Goal: Task Accomplishment & Management: Manage account settings

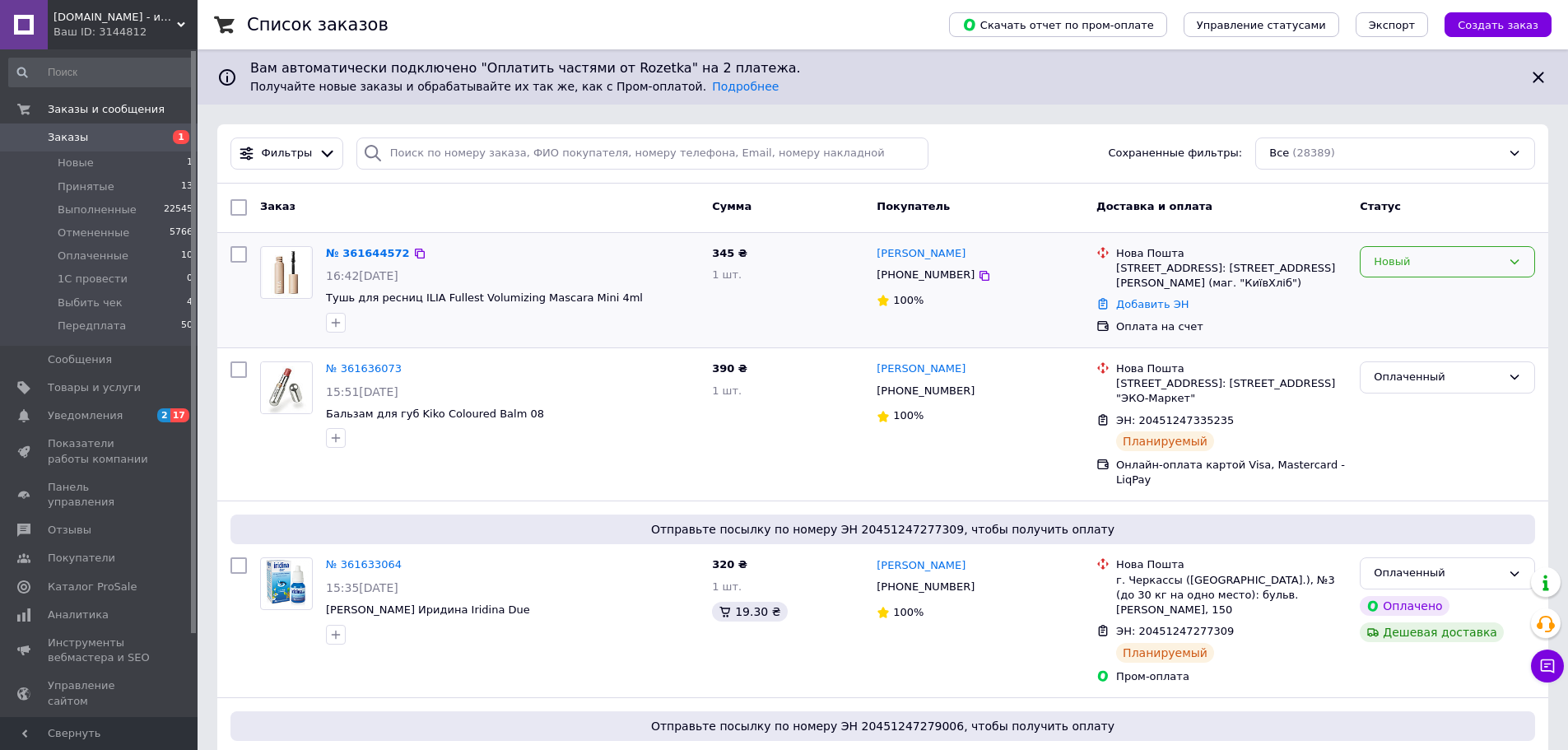
click at [1438, 253] on div "Новый" at bounding box center [1437, 262] width 127 height 17
click at [1420, 299] on li "Принят" at bounding box center [1447, 295] width 173 height 30
click at [338, 249] on link "№ 361644572" at bounding box center [363, 253] width 76 height 12
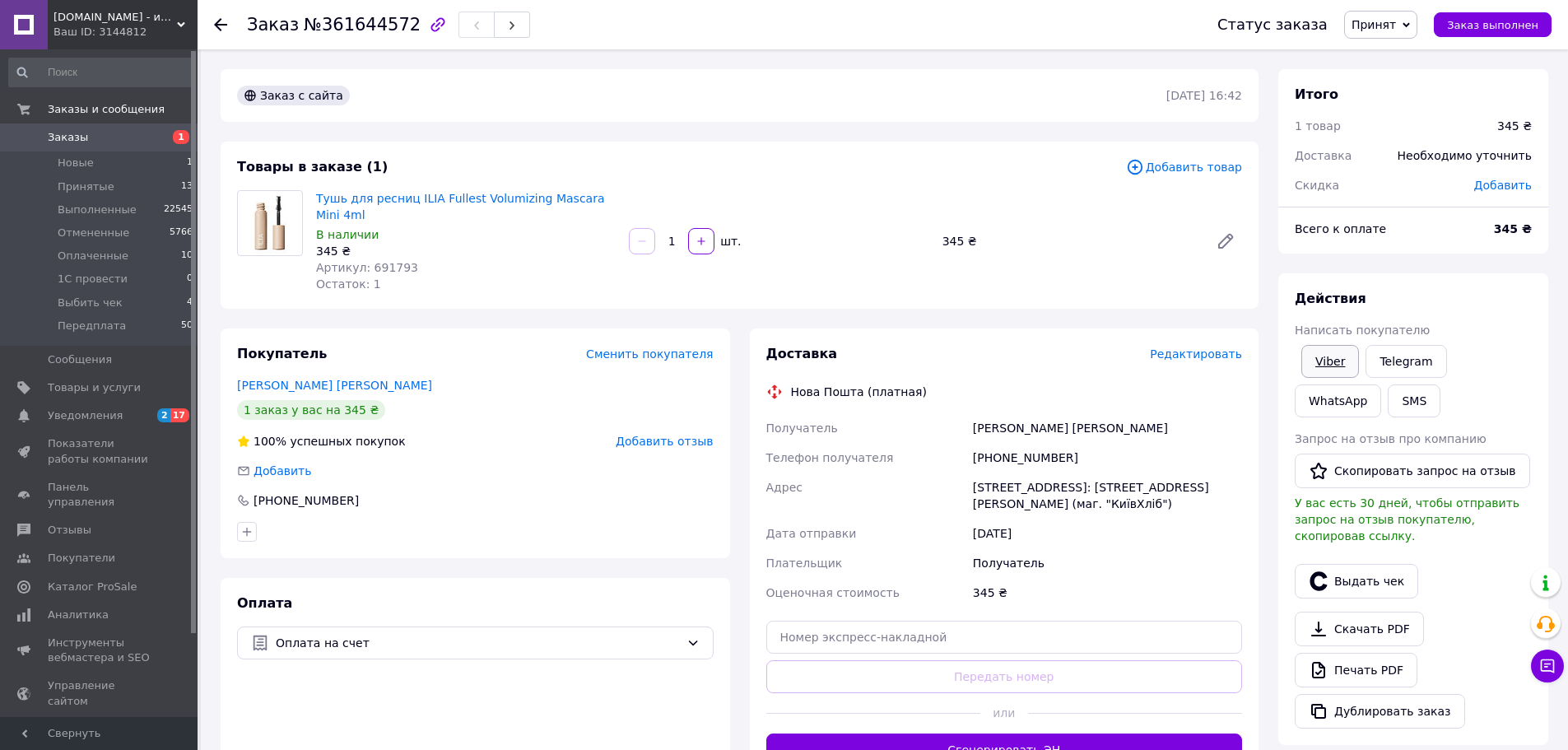
click at [1332, 361] on link "Viber" at bounding box center [1330, 361] width 57 height 33
drag, startPoint x: 357, startPoint y: 214, endPoint x: 310, endPoint y: 196, distance: 50.3
click at [310, 196] on div "Тушь для ресниц ILIA Fullest Volumizing Mascara Mini 4ml В наличии 345 ₴ Артику…" at bounding box center [465, 240] width 313 height 109
copy link "Тушь для ресниц ILIA Fullest Volumizing Mascara Mini 4ml"
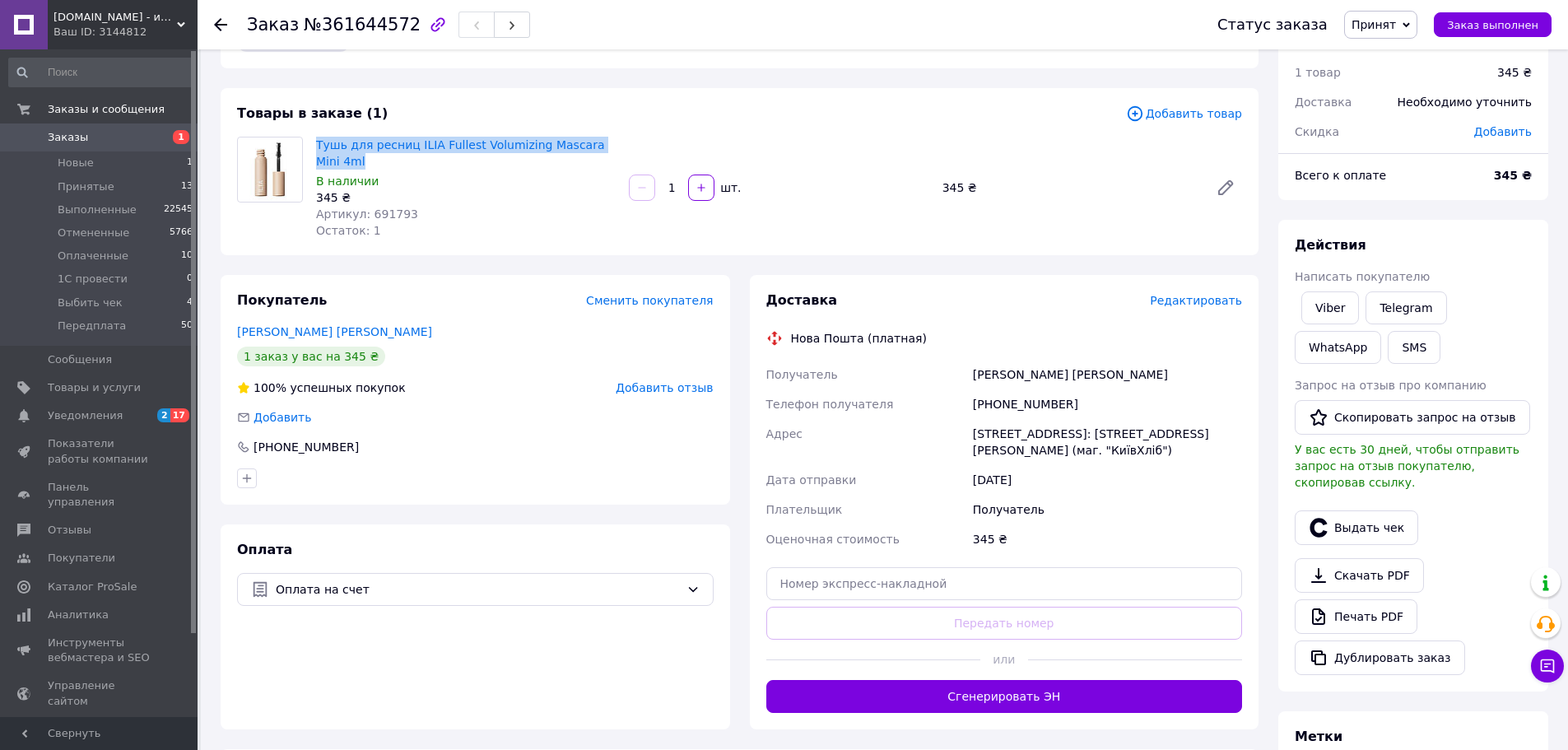
scroll to position [82, 0]
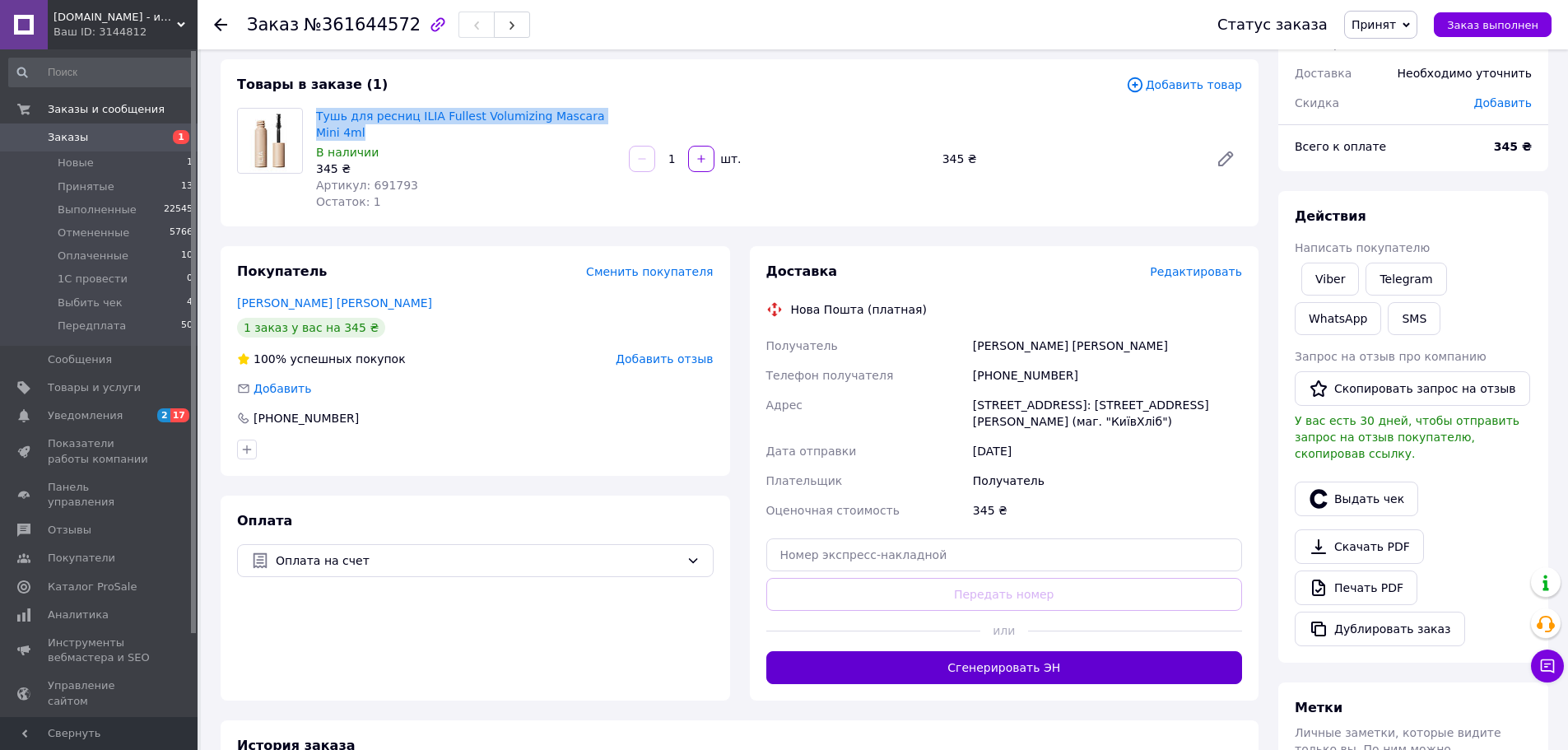
click at [992, 665] on button "Сгенерировать ЭН" at bounding box center [1004, 667] width 476 height 33
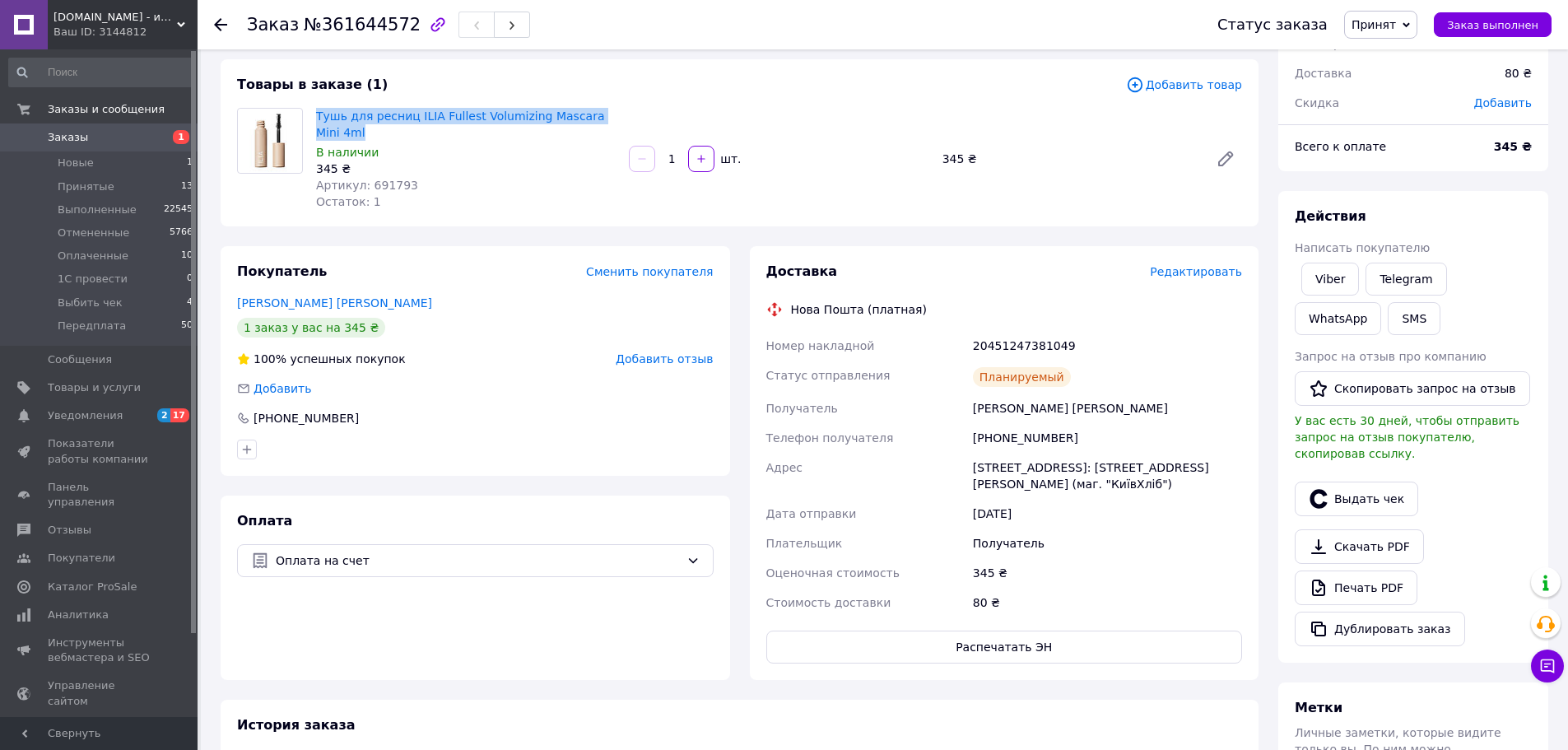
click at [1409, 23] on span "Принят" at bounding box center [1381, 24] width 73 height 28
click at [1413, 110] on li "Оплаченный" at bounding box center [1389, 107] width 87 height 24
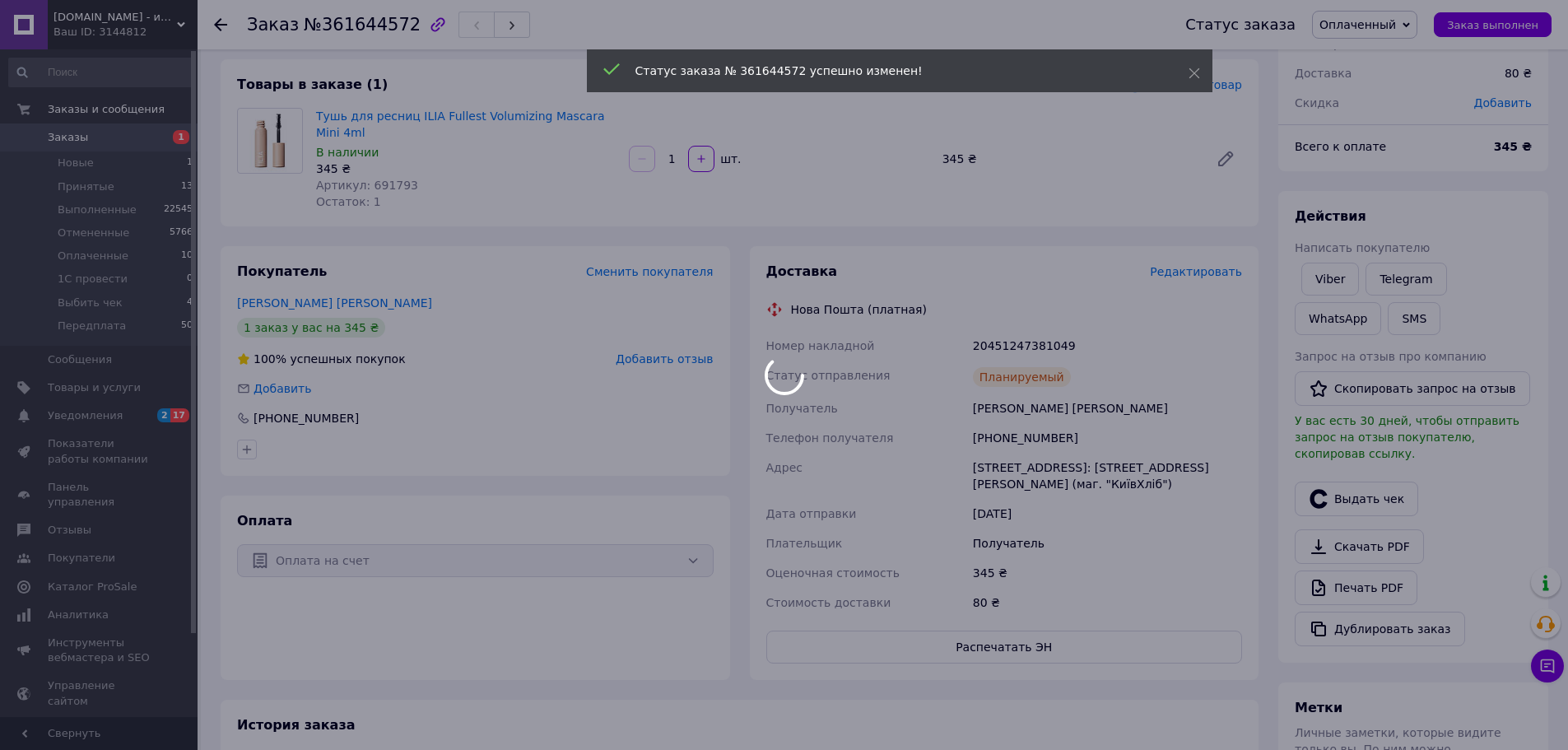
drag, startPoint x: 1083, startPoint y: 338, endPoint x: 990, endPoint y: 341, distance: 93.0
click at [990, 341] on div at bounding box center [784, 375] width 1568 height 750
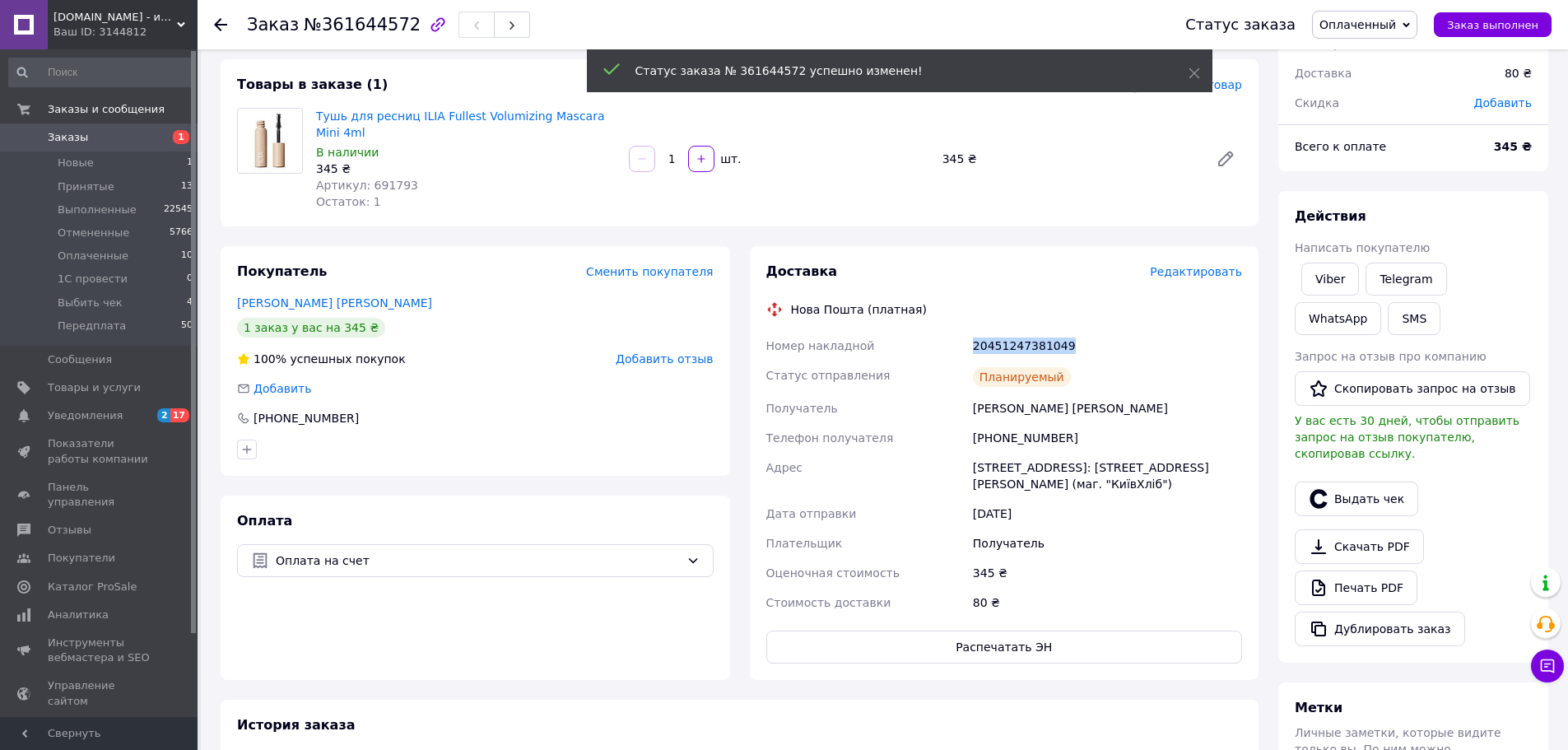
drag, startPoint x: 1087, startPoint y: 343, endPoint x: 880, endPoint y: 344, distance: 207.0
click at [880, 344] on div "Номер накладной 20451247381049 Статус отправления Планируемый Получатель [PERSO…" at bounding box center [1004, 474] width 483 height 287
copy div "Номер накладной 20451247381049"
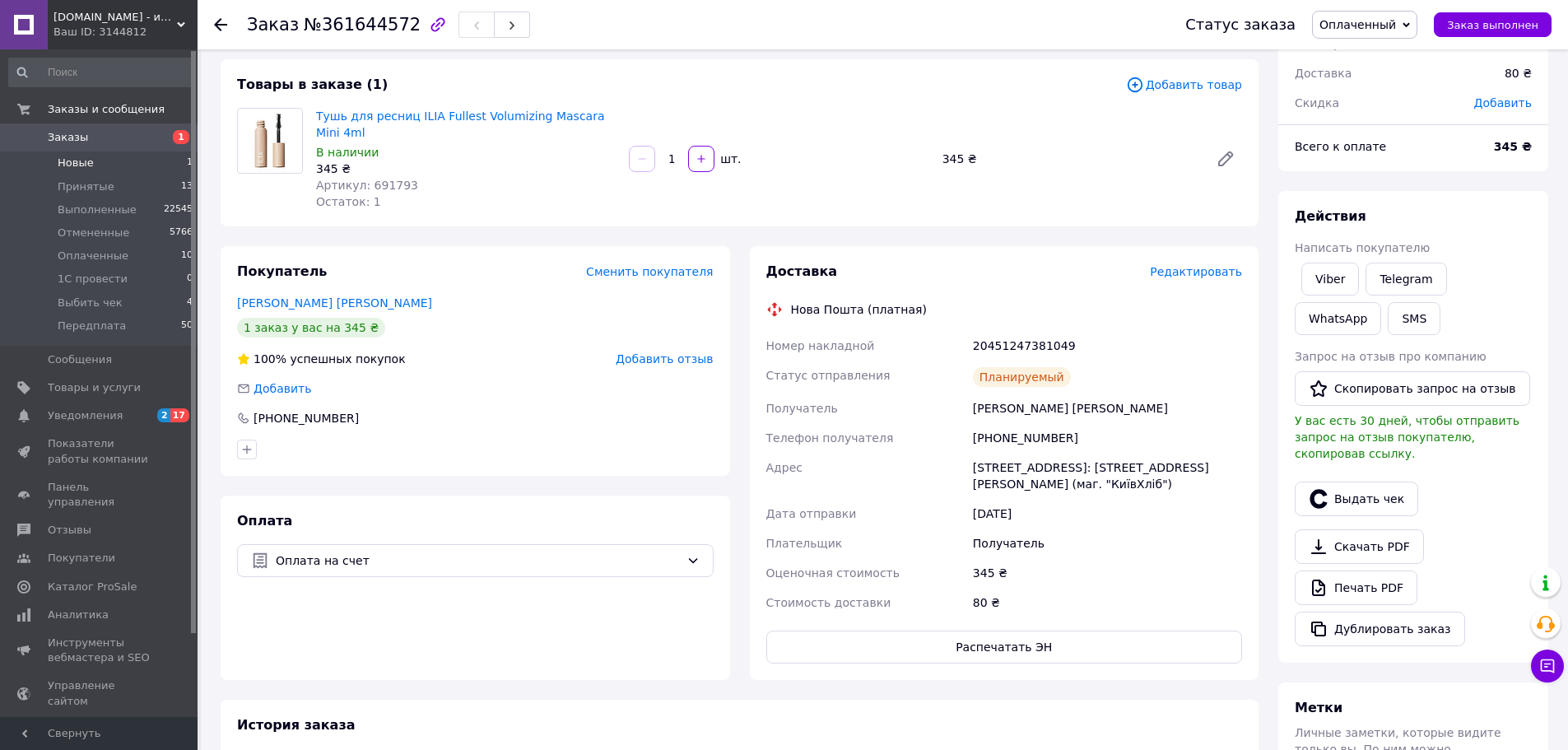
click at [132, 159] on li "Новые 1" at bounding box center [101, 163] width 202 height 23
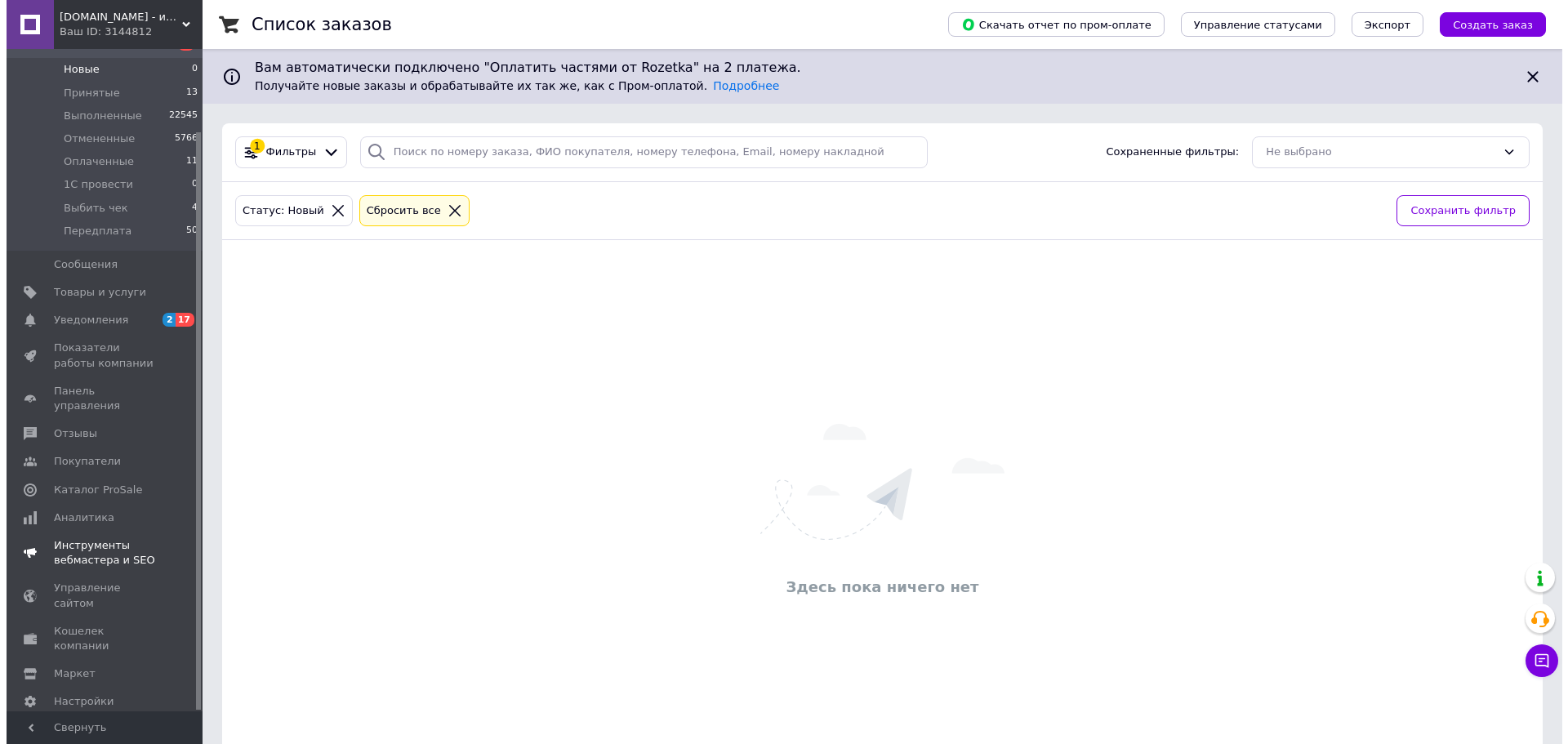
scroll to position [95, 0]
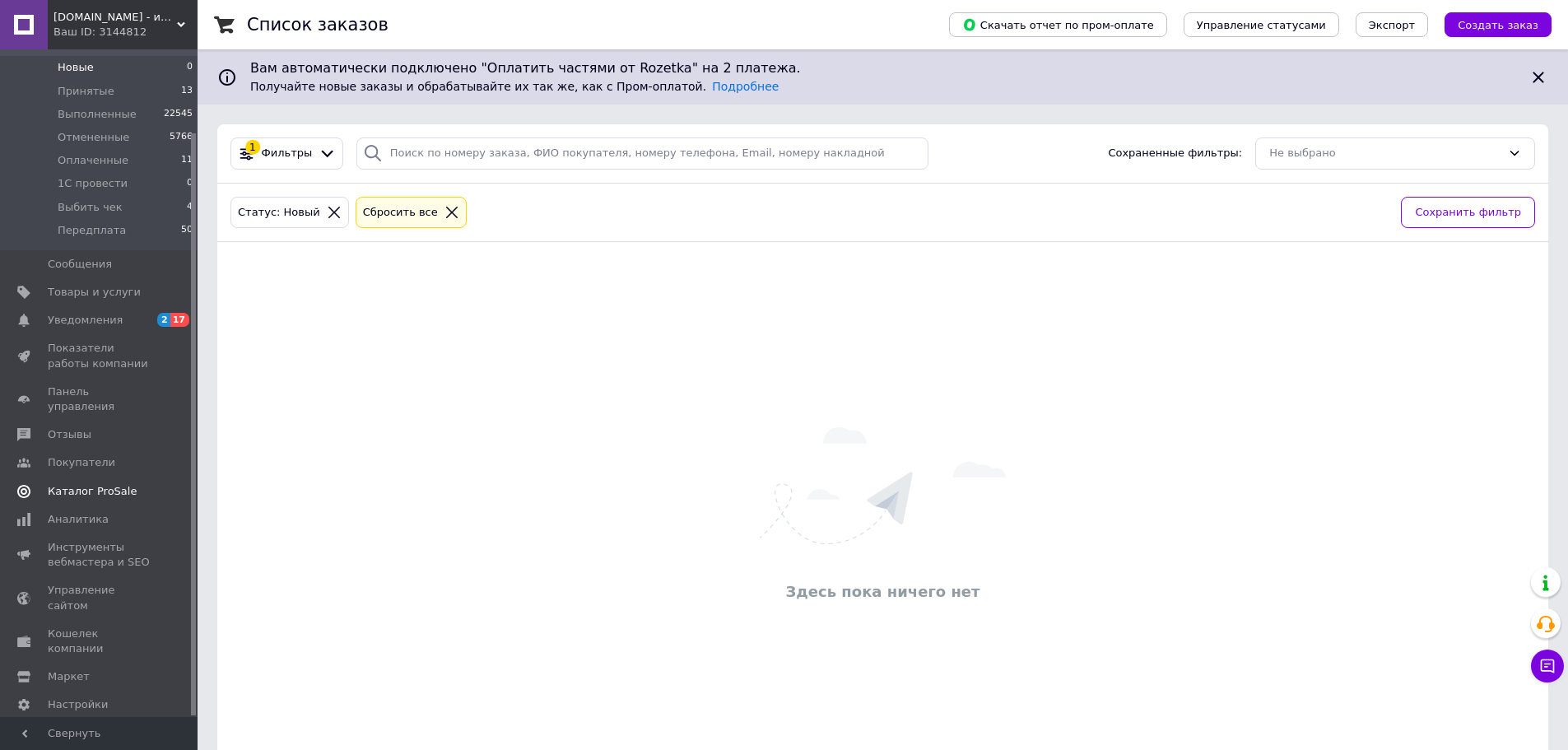
click at [112, 484] on span "Каталог ProSale" at bounding box center [92, 491] width 89 height 15
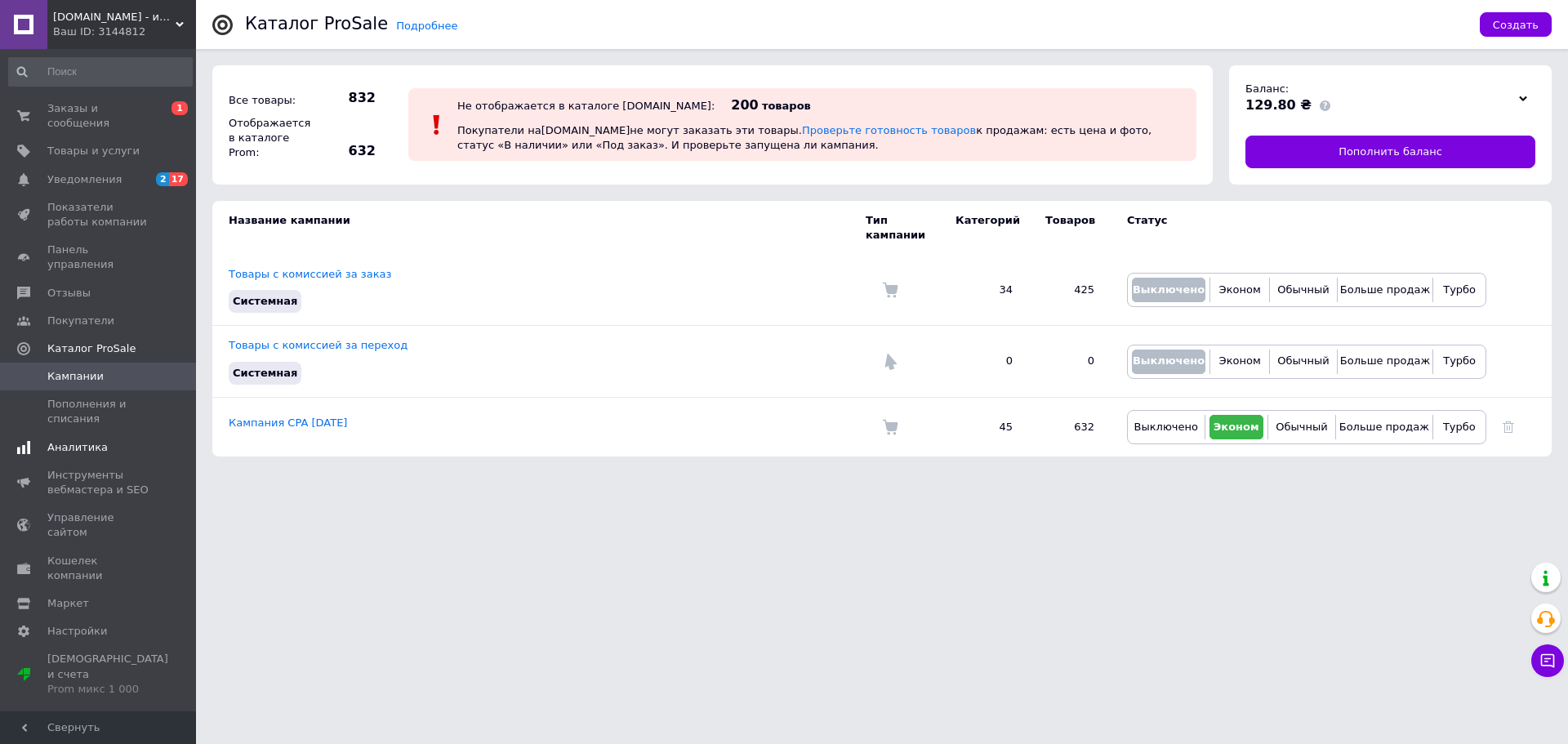
click at [83, 440] on span "Аналитика" at bounding box center [78, 447] width 61 height 15
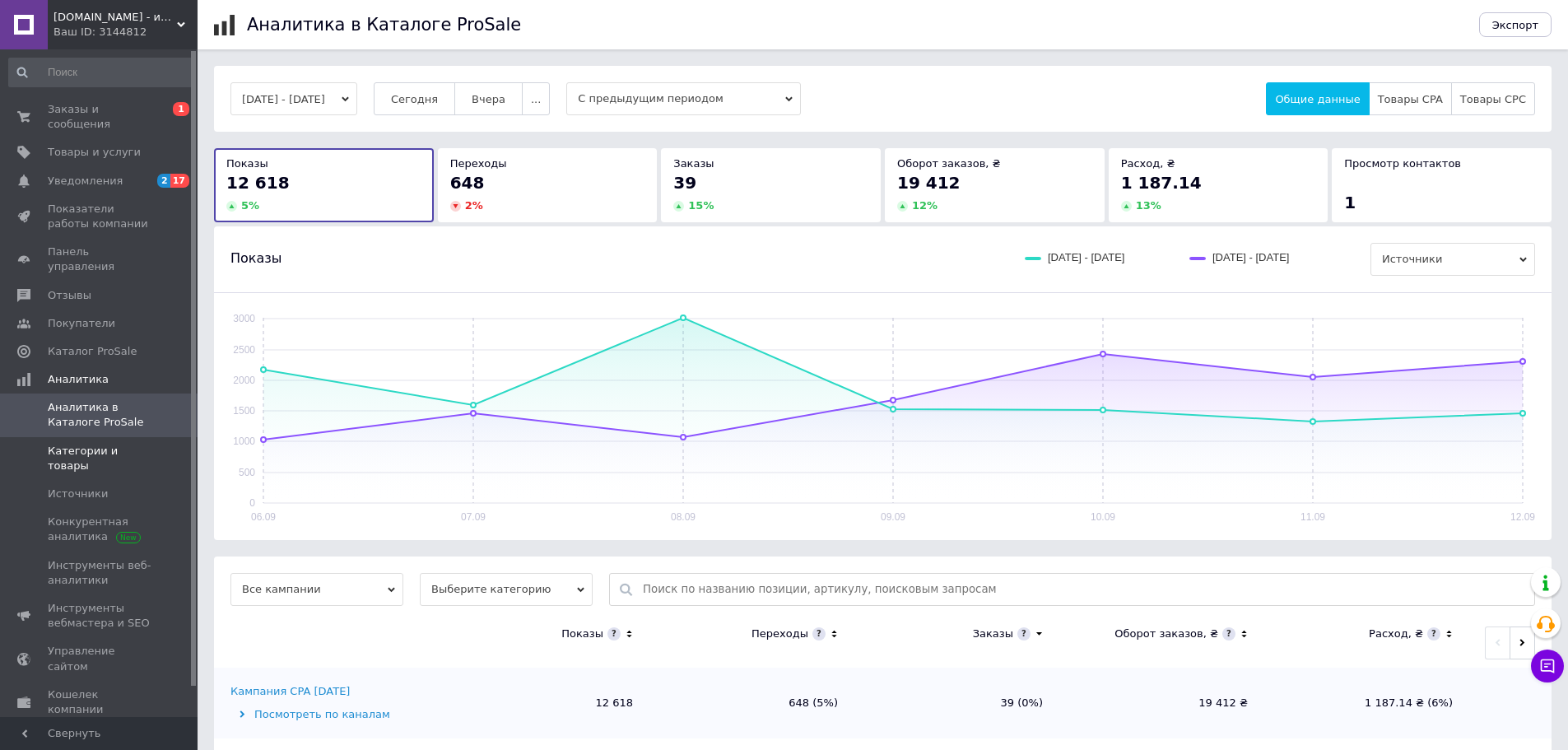
click at [97, 443] on span "Категории и товары" at bounding box center [100, 458] width 105 height 30
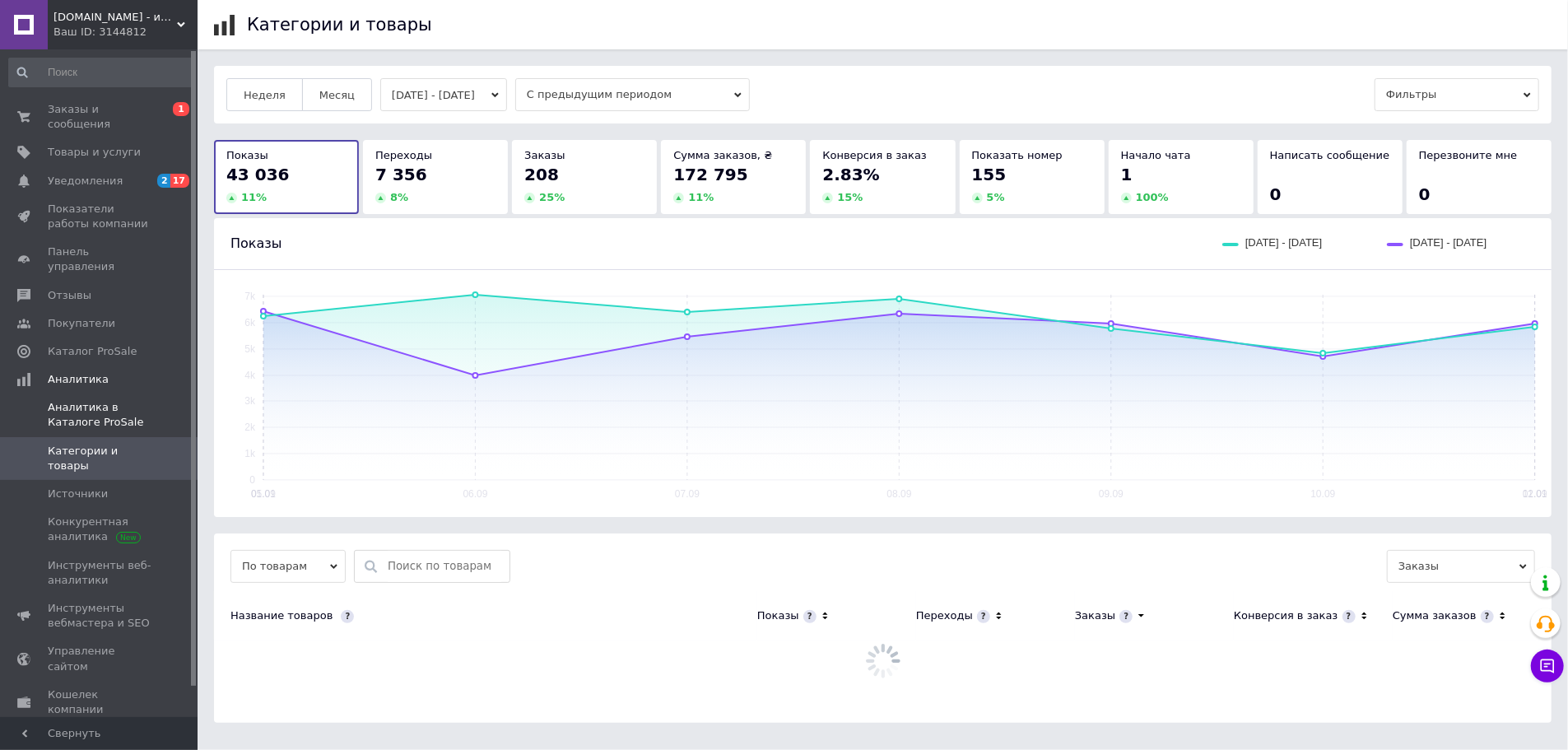
click at [90, 400] on span "Аналитика в Каталоге ProSale" at bounding box center [100, 415] width 105 height 30
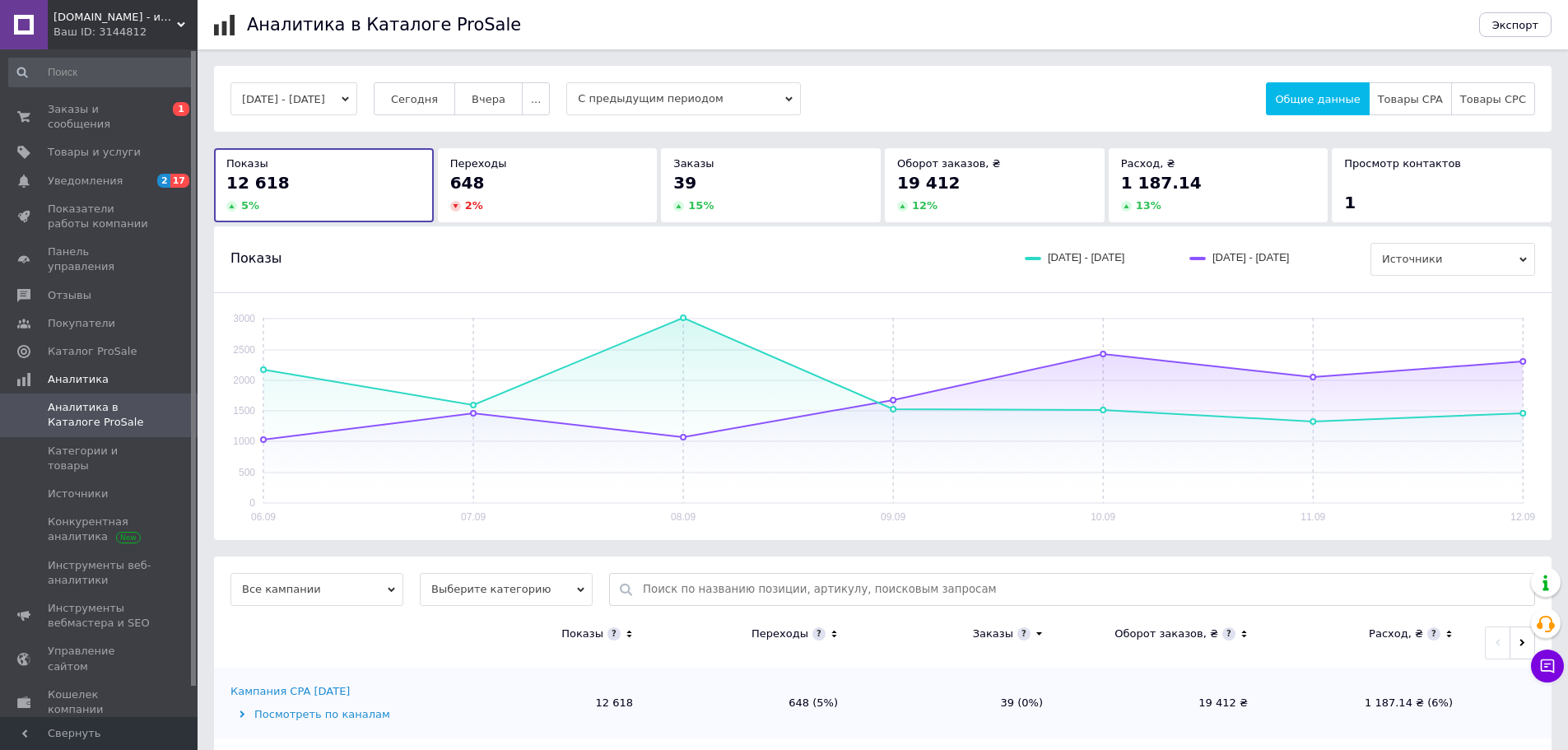
click at [350, 96] on button "[DATE] - [DATE]" at bounding box center [294, 98] width 127 height 33
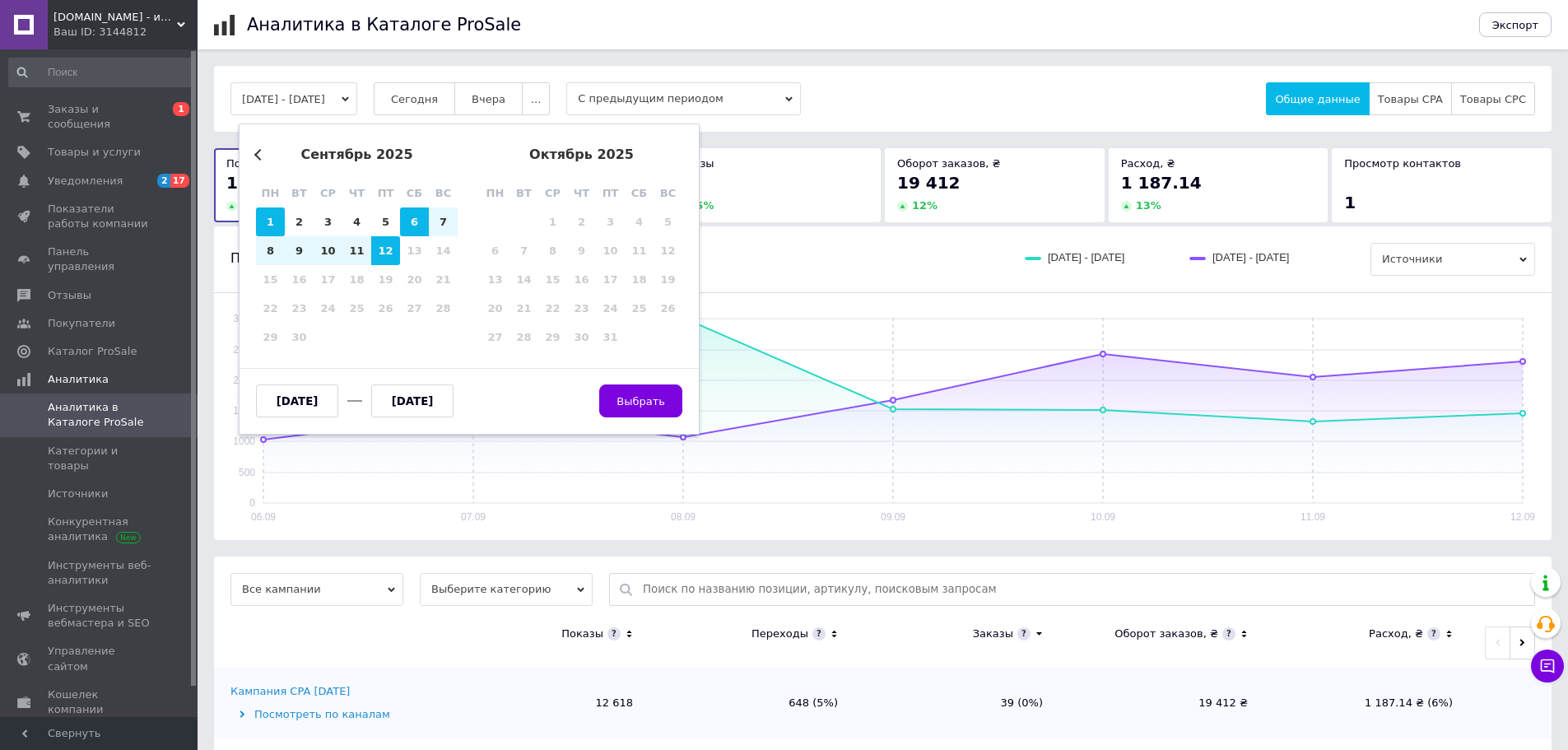
click at [274, 231] on div "1" at bounding box center [270, 221] width 29 height 29
type input "[DATE]"
click at [359, 251] on div "11" at bounding box center [356, 250] width 29 height 29
type input "[DATE]"
click at [628, 389] on button "Выбрать" at bounding box center [640, 401] width 83 height 33
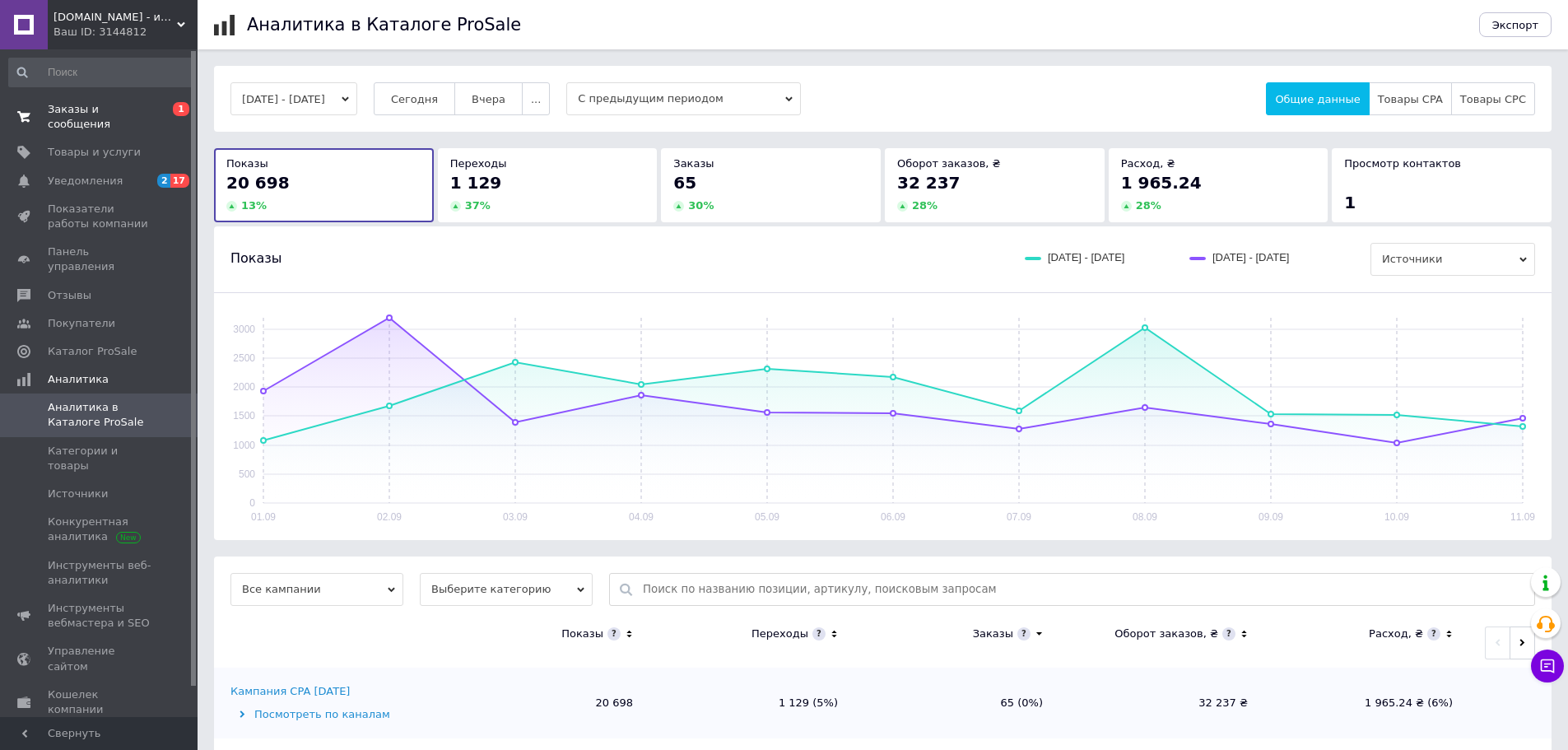
click at [76, 109] on span "Заказы и сообщения" at bounding box center [100, 117] width 105 height 30
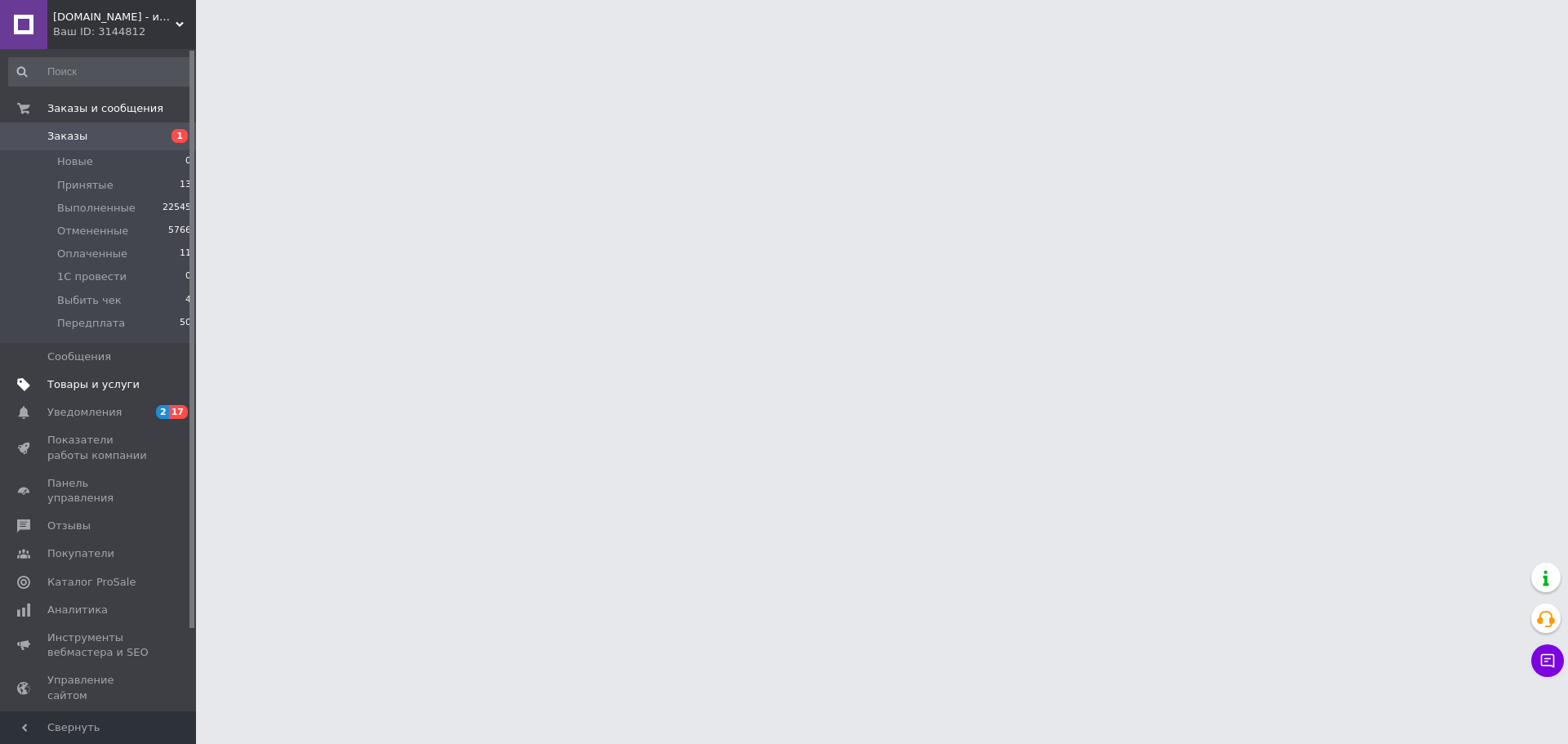
click at [96, 372] on link "Товары и услуги" at bounding box center [100, 385] width 201 height 28
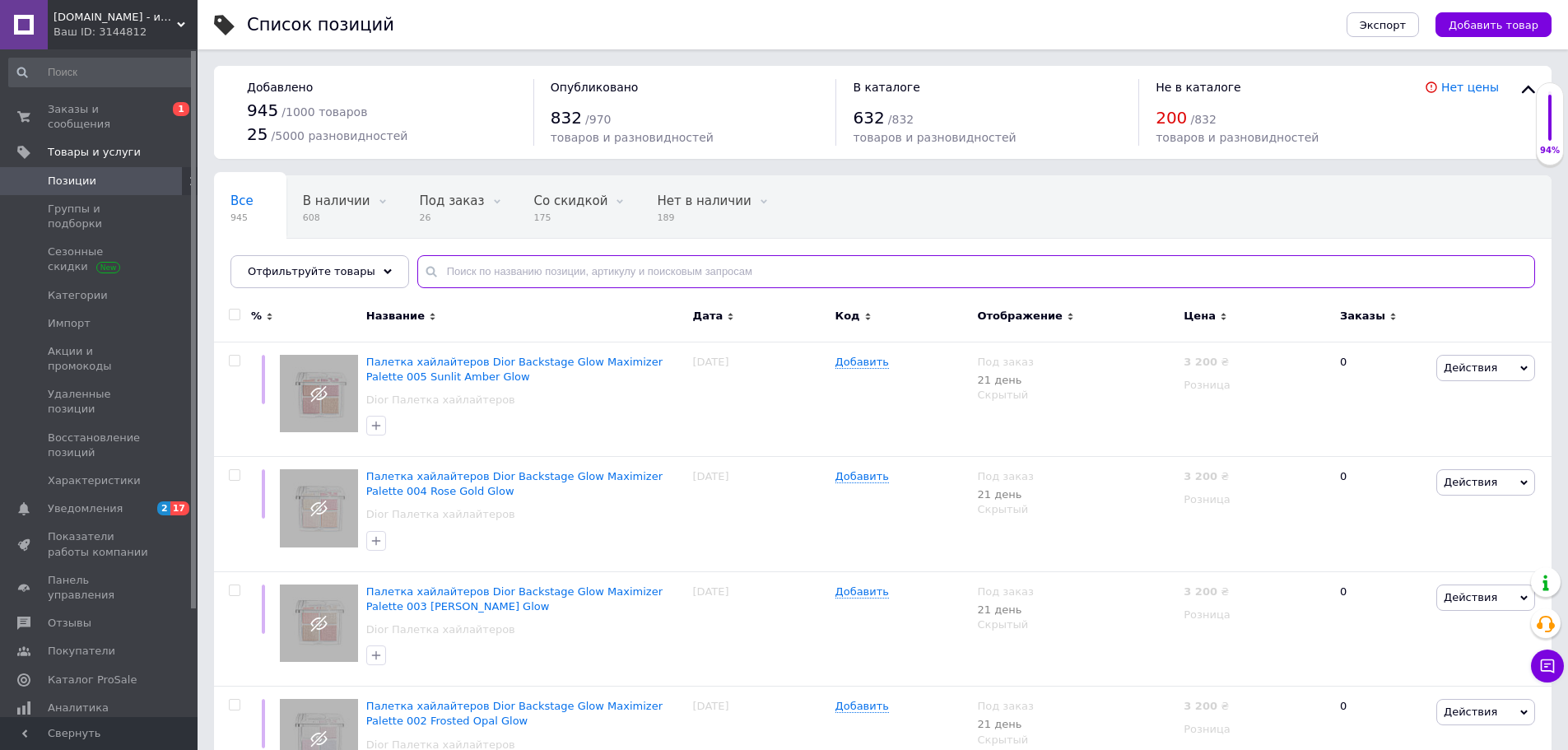
click at [449, 266] on input "text" at bounding box center [976, 272] width 1118 height 33
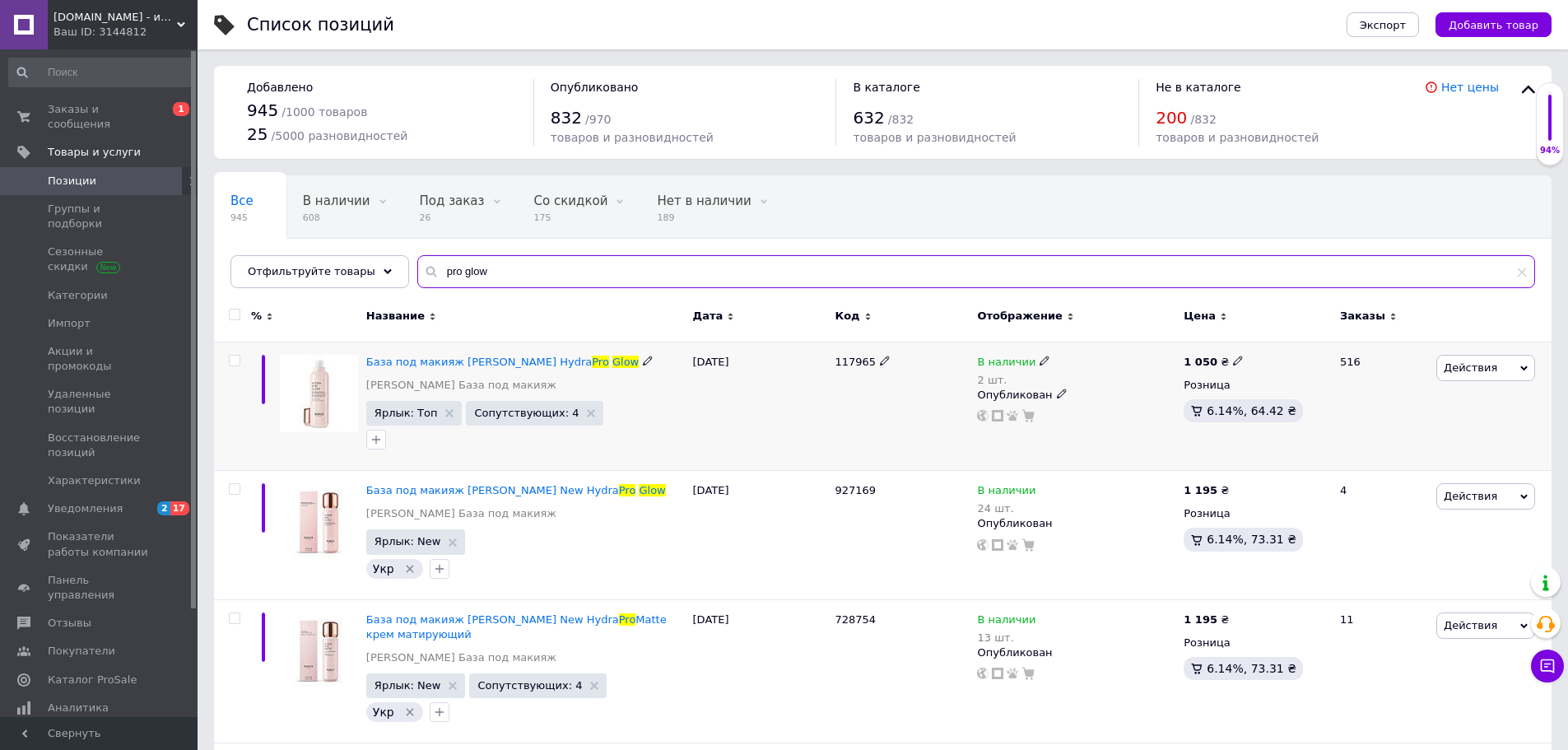
type input "pro glow"
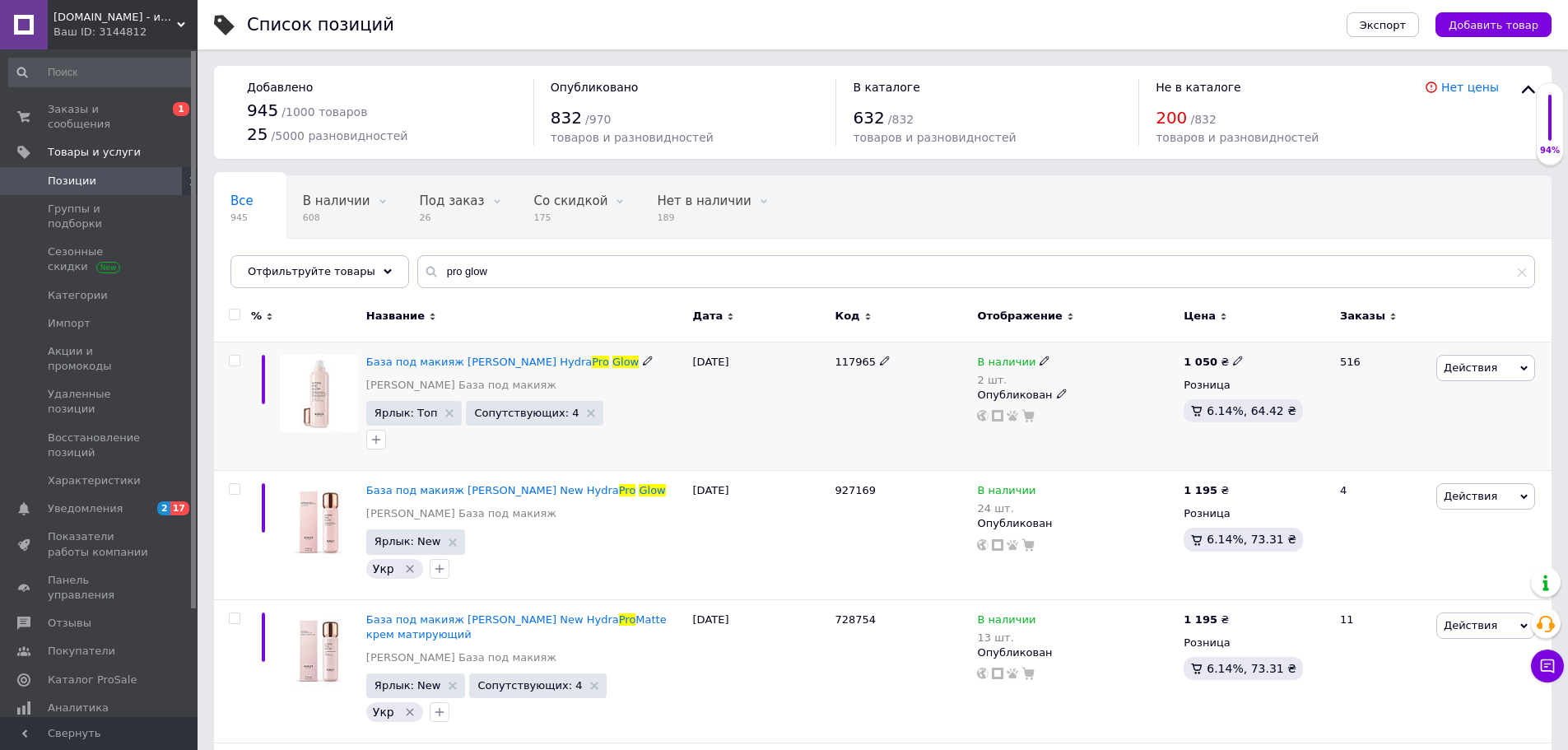
click at [1039, 361] on icon at bounding box center [1044, 360] width 10 height 10
click at [1077, 354] on span "В наличии" at bounding box center [1098, 348] width 58 height 12
drag, startPoint x: 1091, startPoint y: 413, endPoint x: 1064, endPoint y: 410, distance: 27.2
click at [1064, 410] on input "2" at bounding box center [1120, 412] width 125 height 33
type input "8"
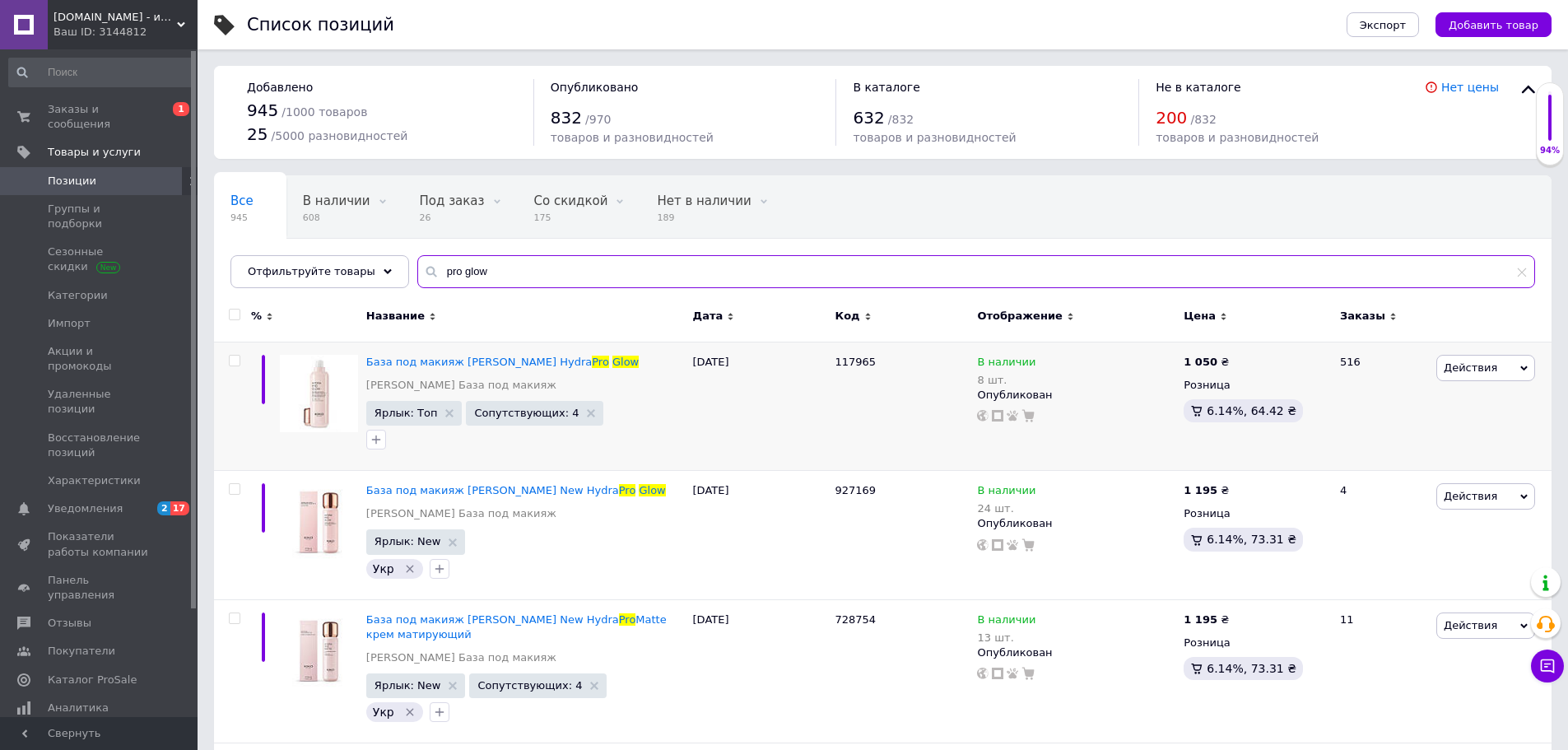
drag, startPoint x: 505, startPoint y: 275, endPoint x: 411, endPoint y: 268, distance: 94.3
click at [417, 268] on div "pro glow" at bounding box center [976, 272] width 1118 height 33
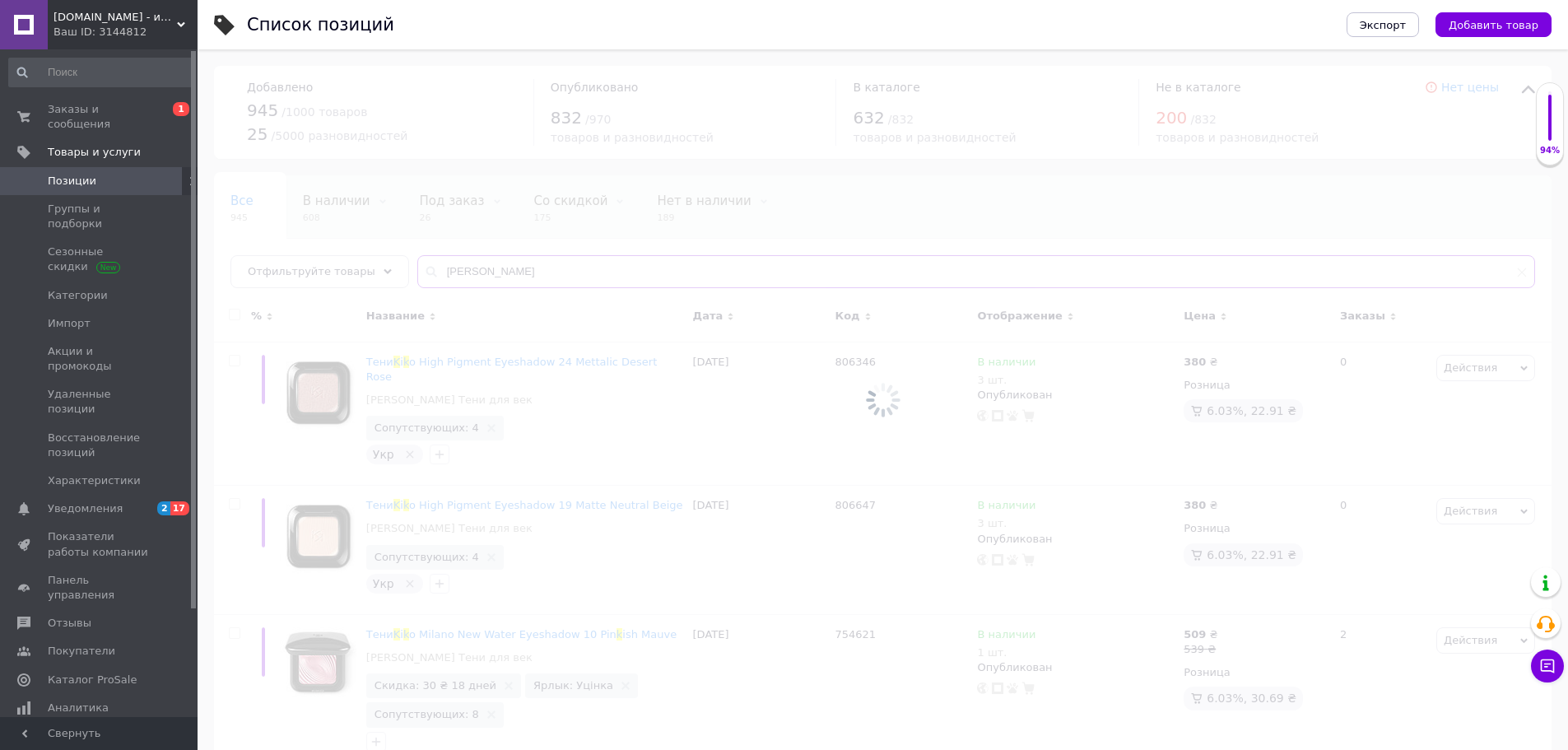
type input "[PERSON_NAME]"
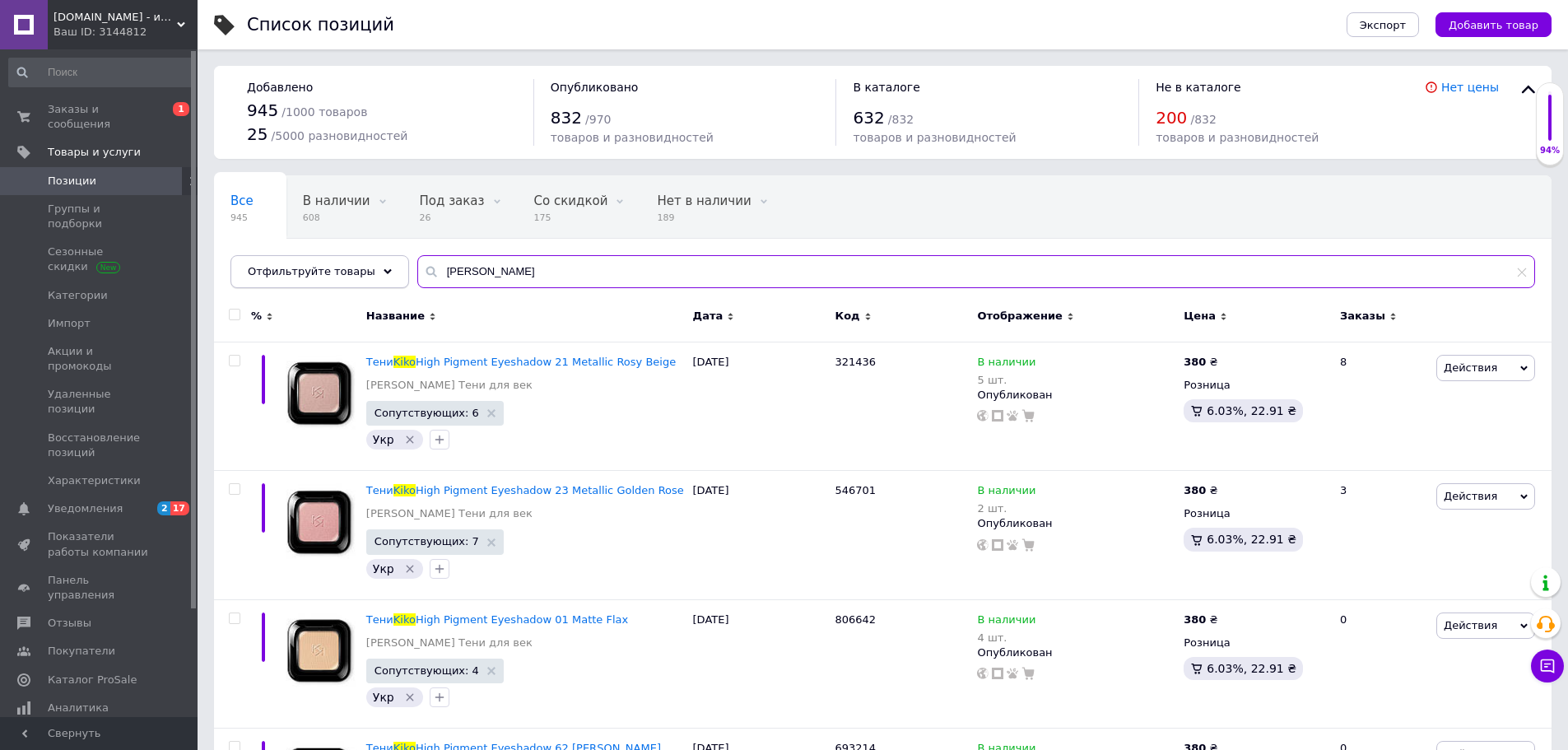
drag, startPoint x: 484, startPoint y: 274, endPoint x: 356, endPoint y: 267, distance: 128.2
click at [356, 267] on div "Отфильтруйте товары [PERSON_NAME]" at bounding box center [883, 272] width 1305 height 33
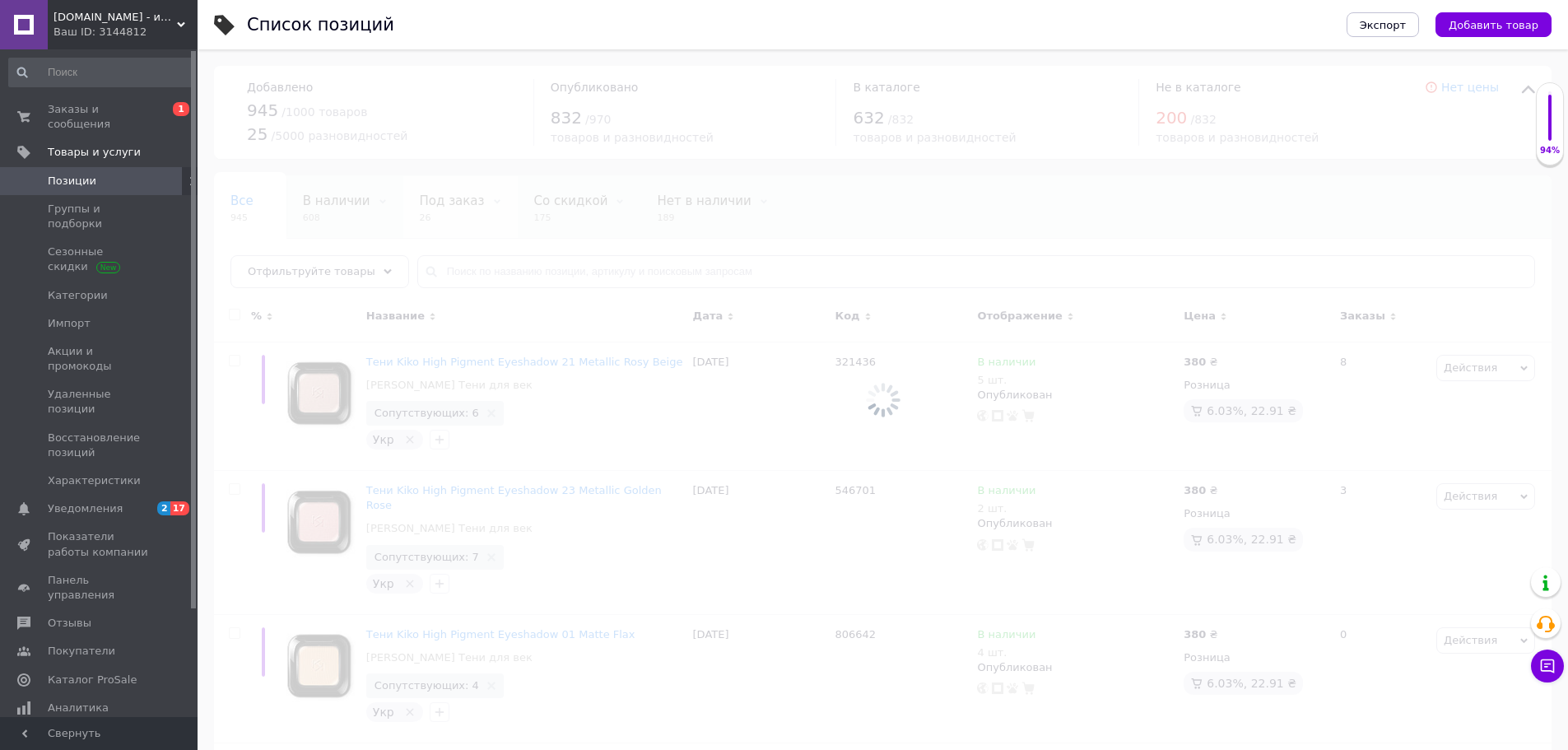
click at [450, 207] on div at bounding box center [882, 400] width 1370 height 700
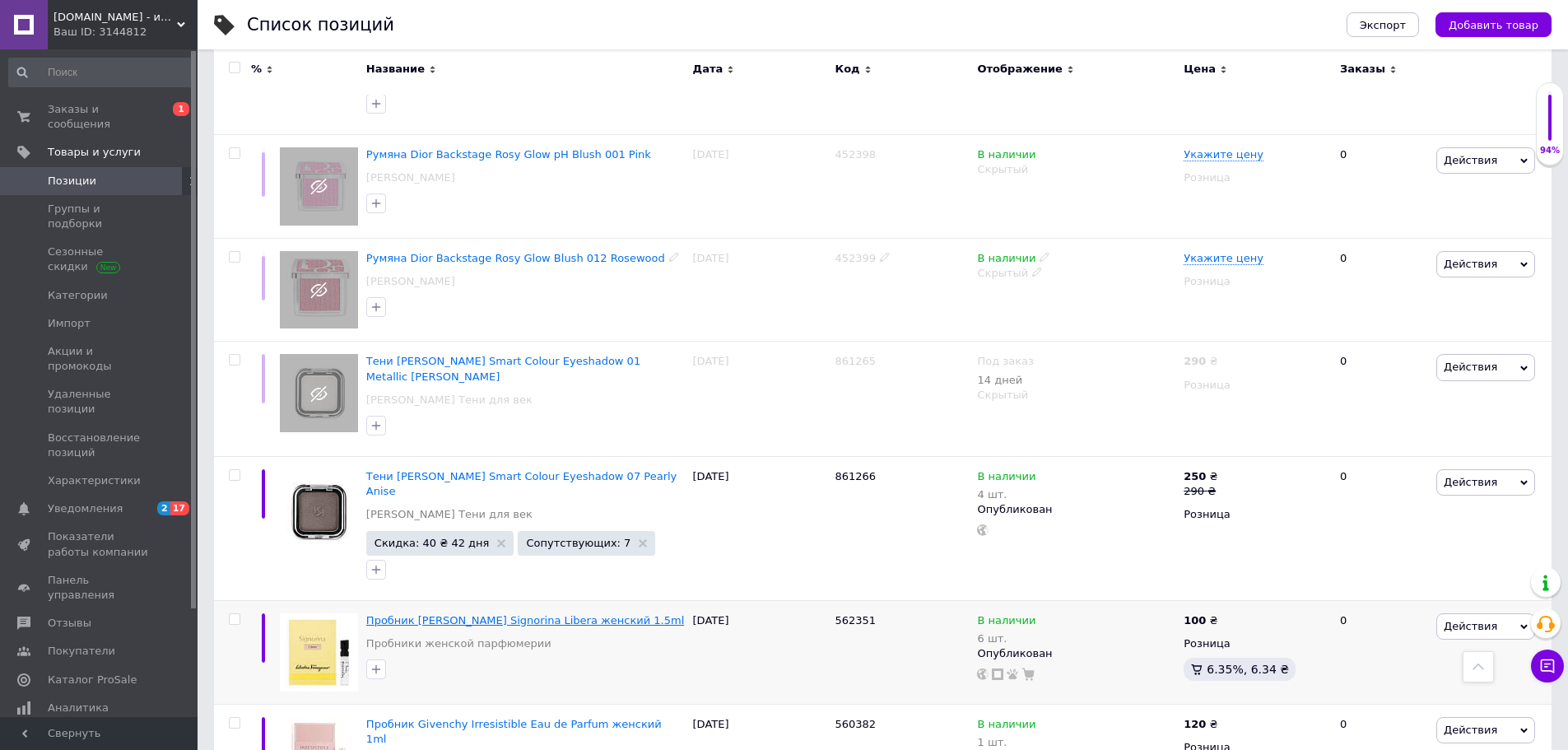
scroll to position [1564, 0]
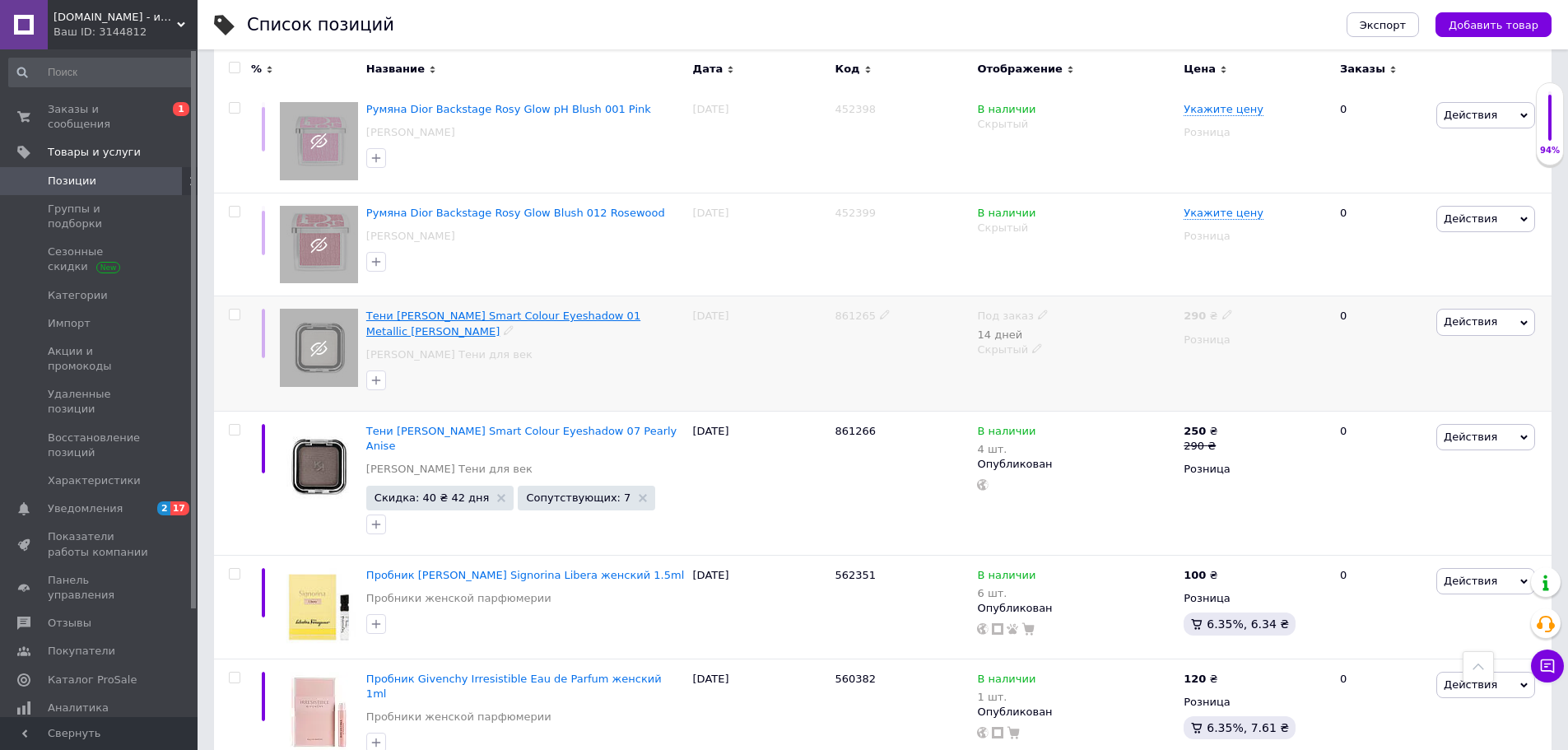
click at [537, 309] on span "Тени [PERSON_NAME] Smart Colour Eyeshadow 01 Metallic [PERSON_NAME]" at bounding box center [503, 322] width 274 height 27
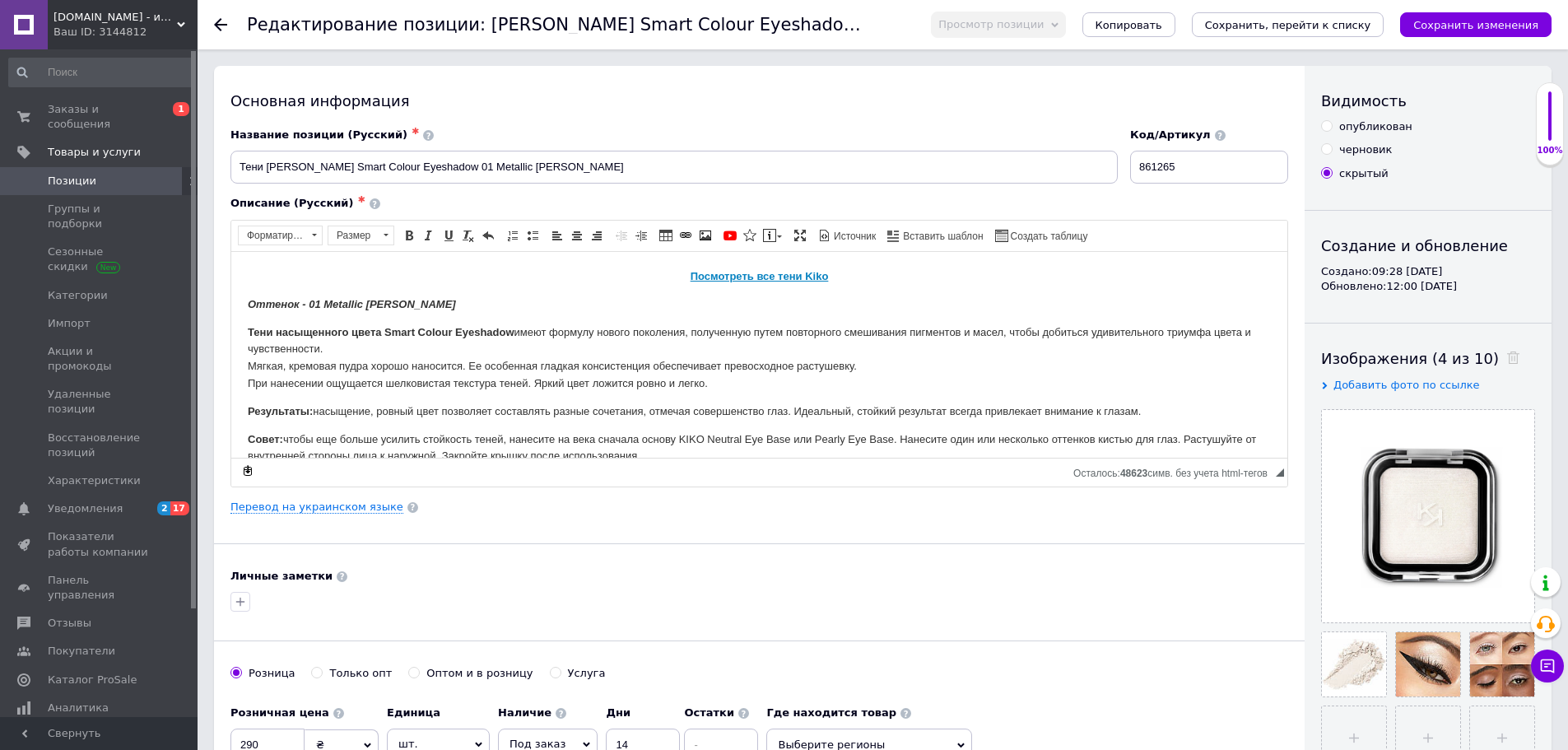
click at [1378, 122] on div "опубликован" at bounding box center [1375, 126] width 73 height 15
click at [1332, 122] on input "опубликован" at bounding box center [1326, 125] width 10 height 10
radio input "true"
click at [1065, 24] on span "Просмотр позиции" at bounding box center [998, 24] width 134 height 26
click at [1105, 41] on ul "Сохранить и посмотреть на сайте Сохранить и посмотреть на портале" at bounding box center [1044, 67] width 226 height 56
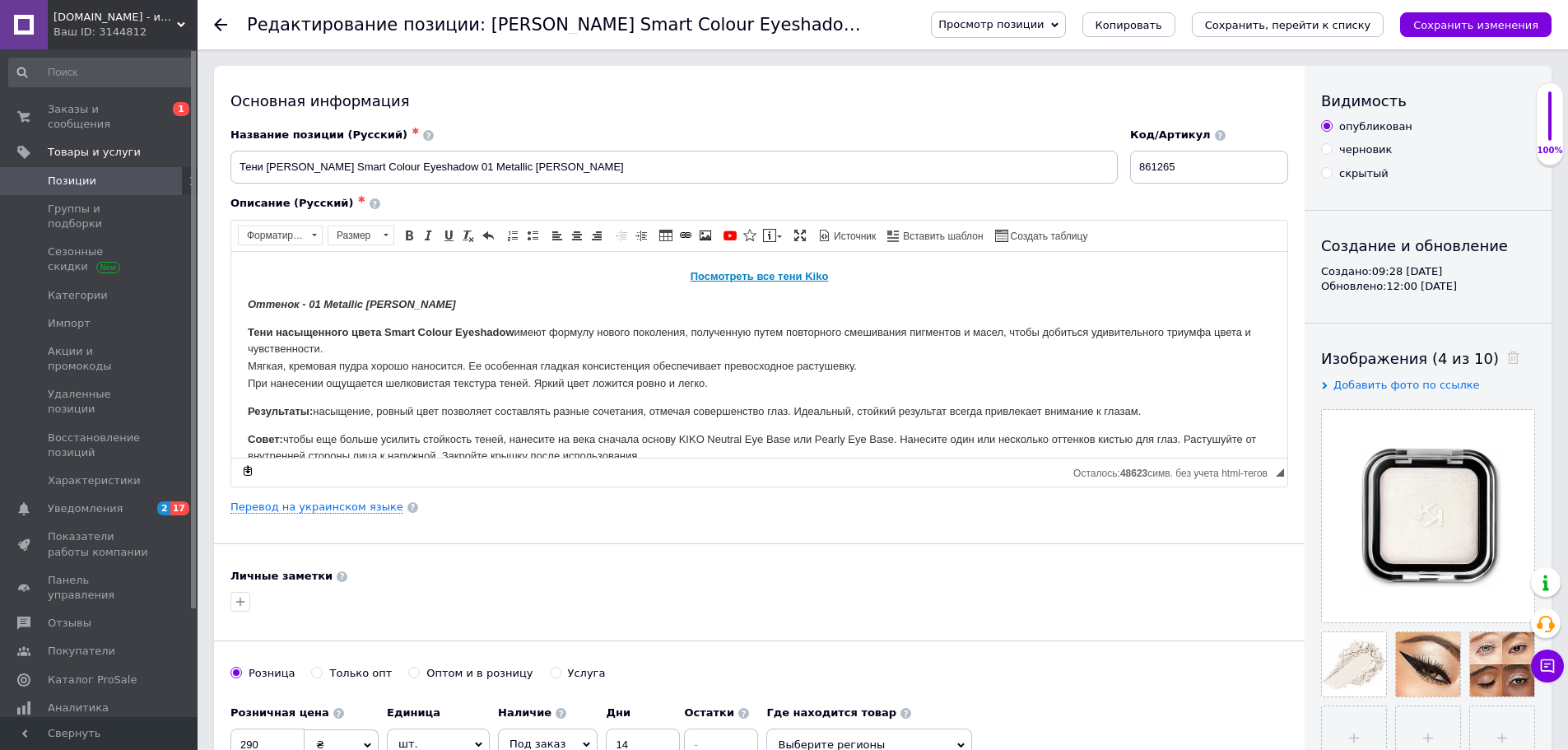
click at [1065, 31] on span "Просмотр позиции" at bounding box center [998, 24] width 134 height 26
click at [1100, 60] on li "Сохранить и посмотреть на сайте" at bounding box center [1044, 56] width 224 height 23
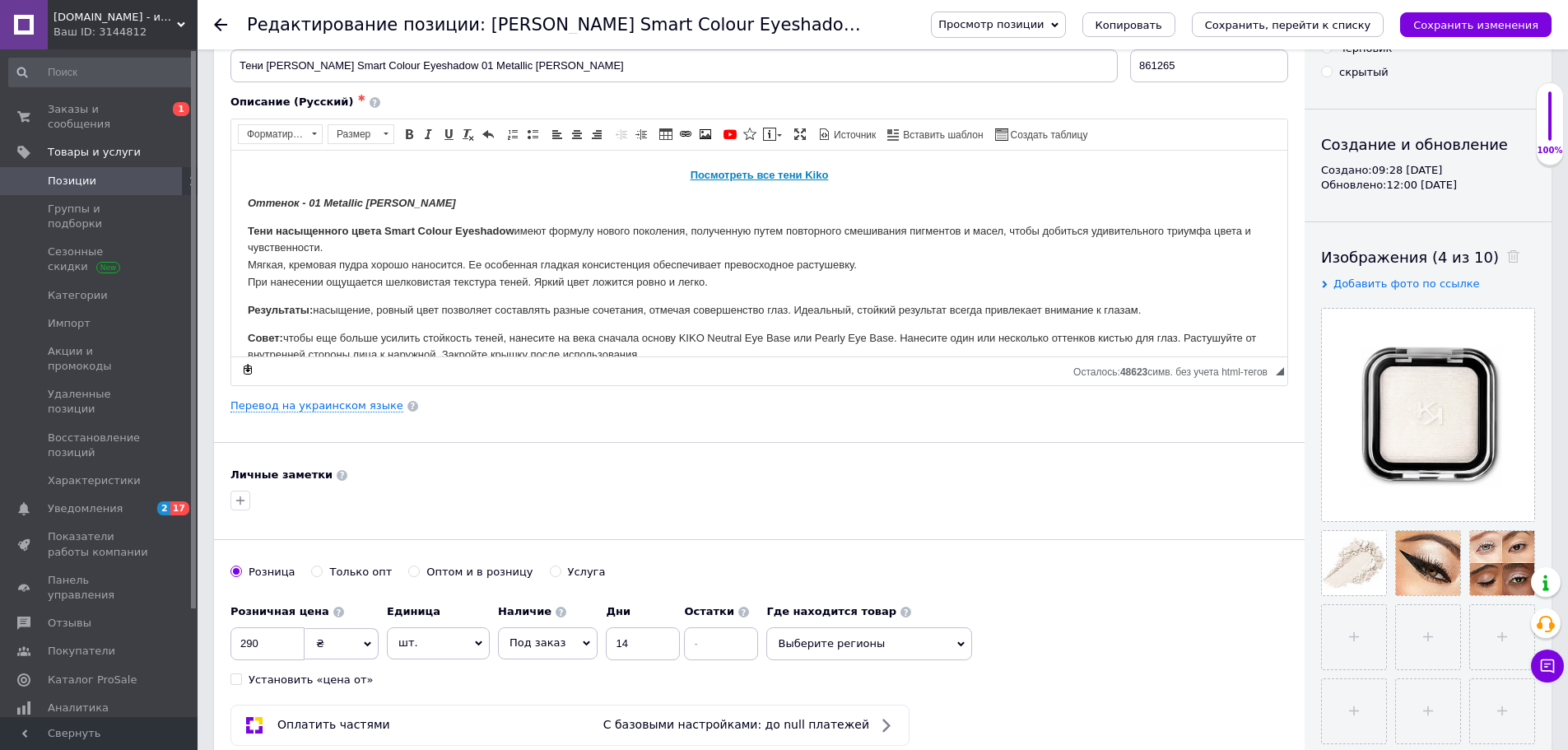
scroll to position [329, 0]
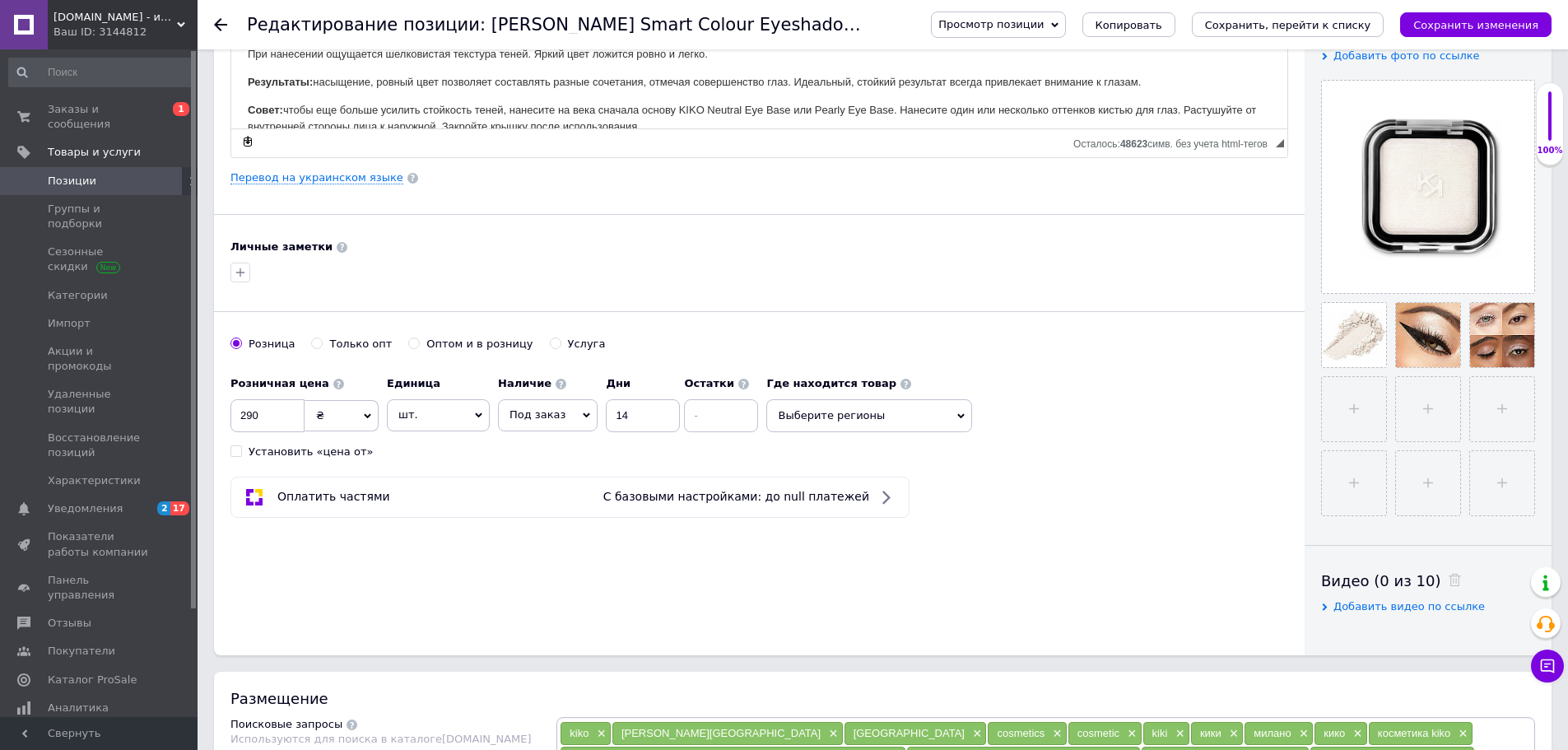
click at [555, 421] on span "Под заказ" at bounding box center [537, 415] width 56 height 12
click at [544, 445] on li "В наличии" at bounding box center [548, 449] width 98 height 23
click at [633, 424] on input at bounding box center [658, 416] width 74 height 33
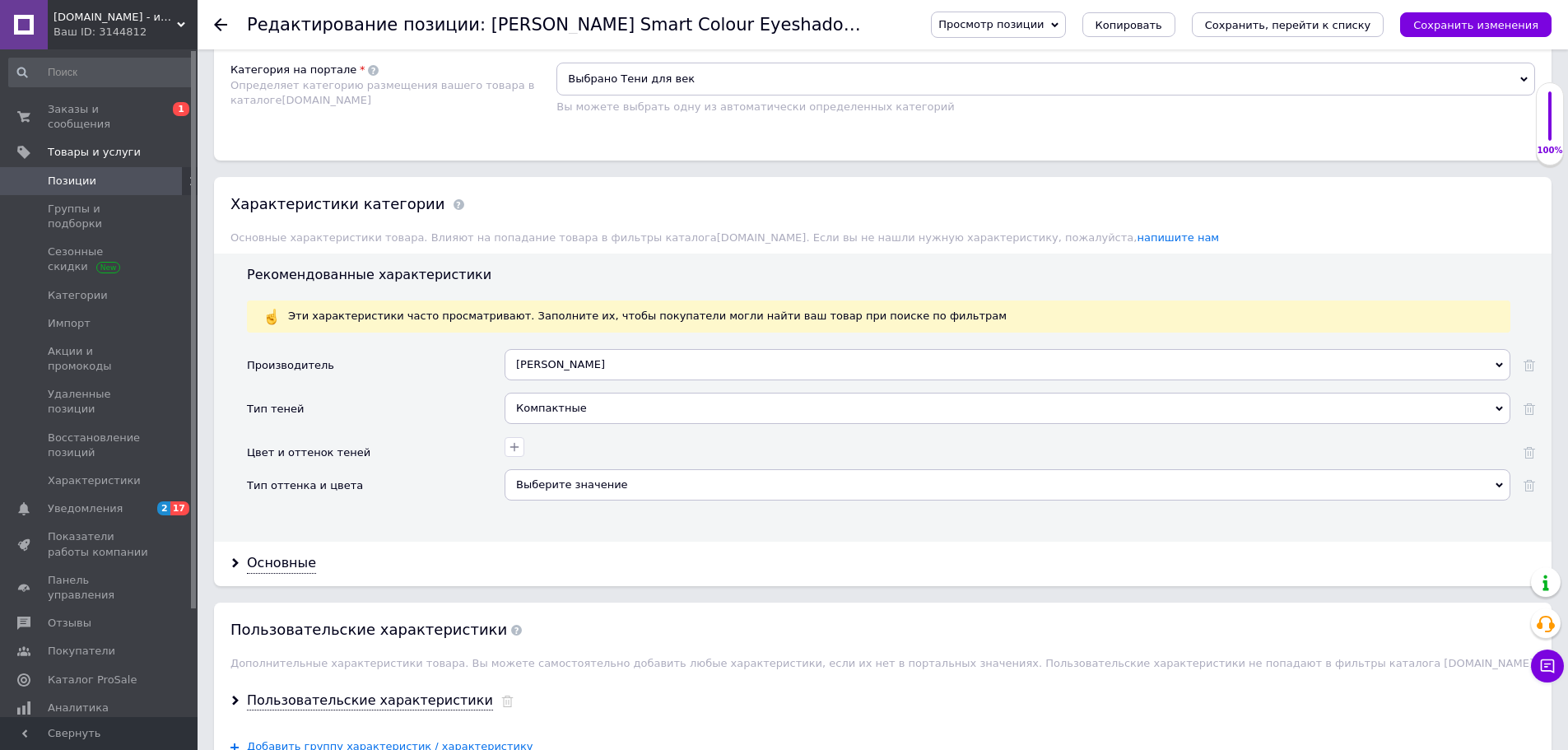
scroll to position [1399, 0]
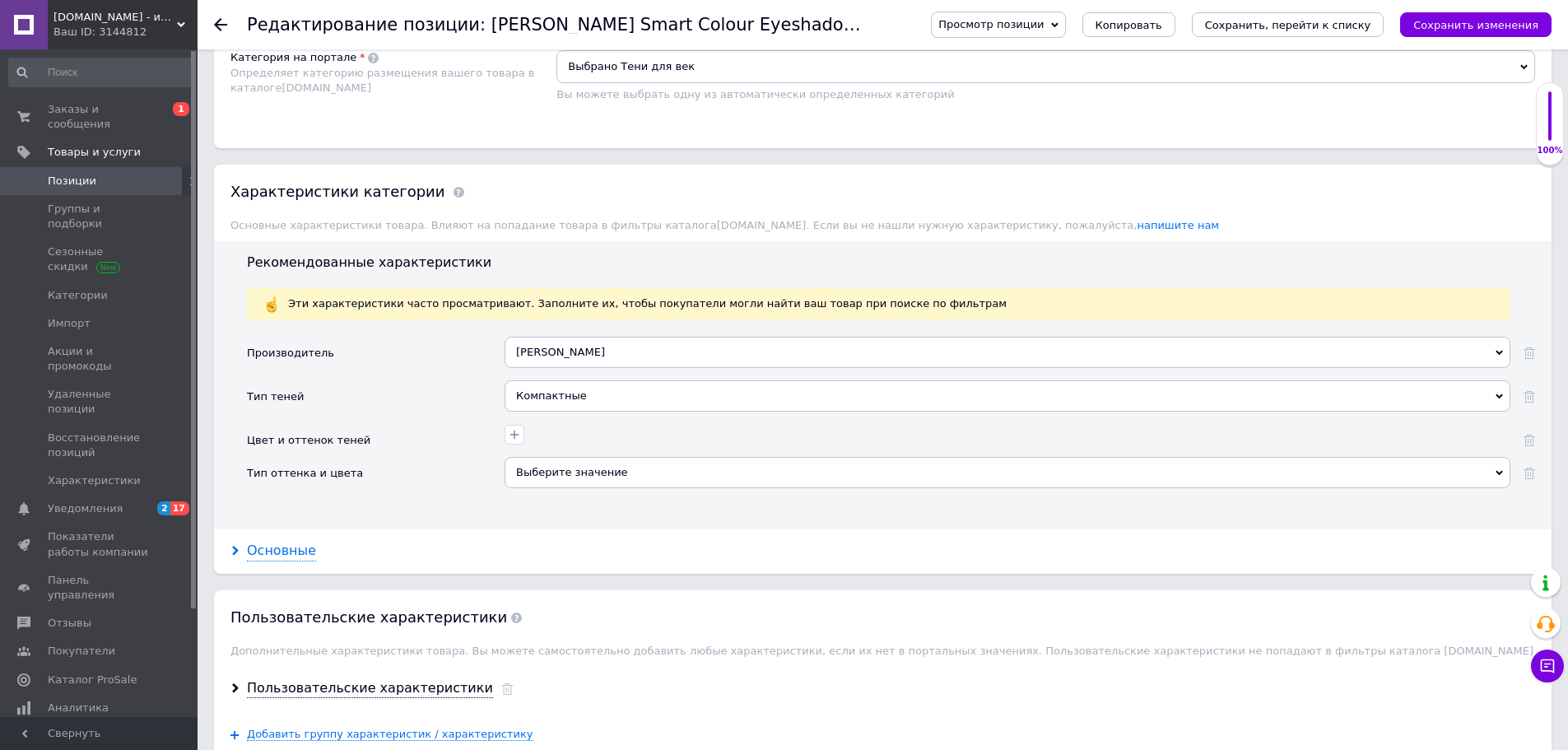
type input "9"
click at [307, 542] on div "Основные" at bounding box center [280, 551] width 69 height 19
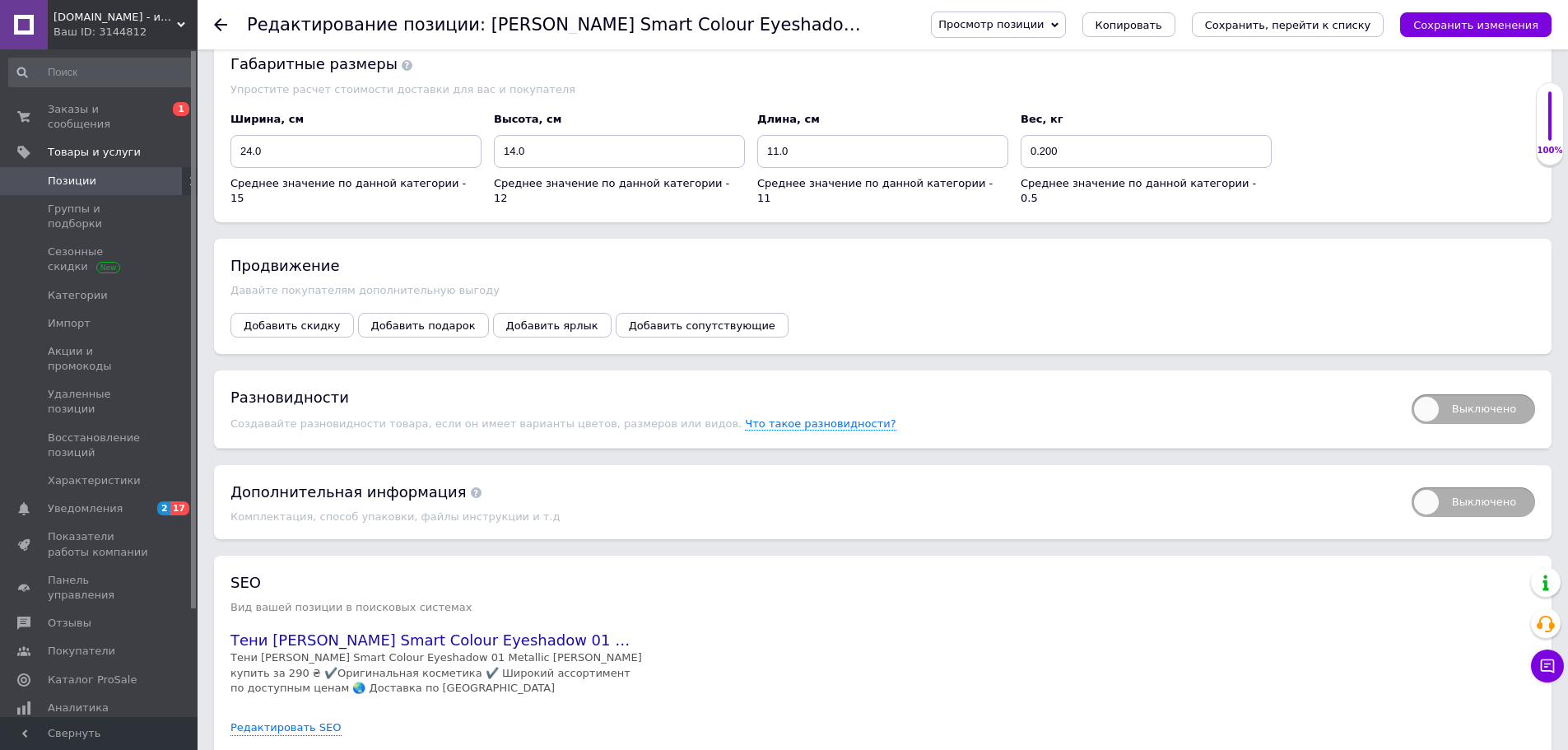
scroll to position [2652, 0]
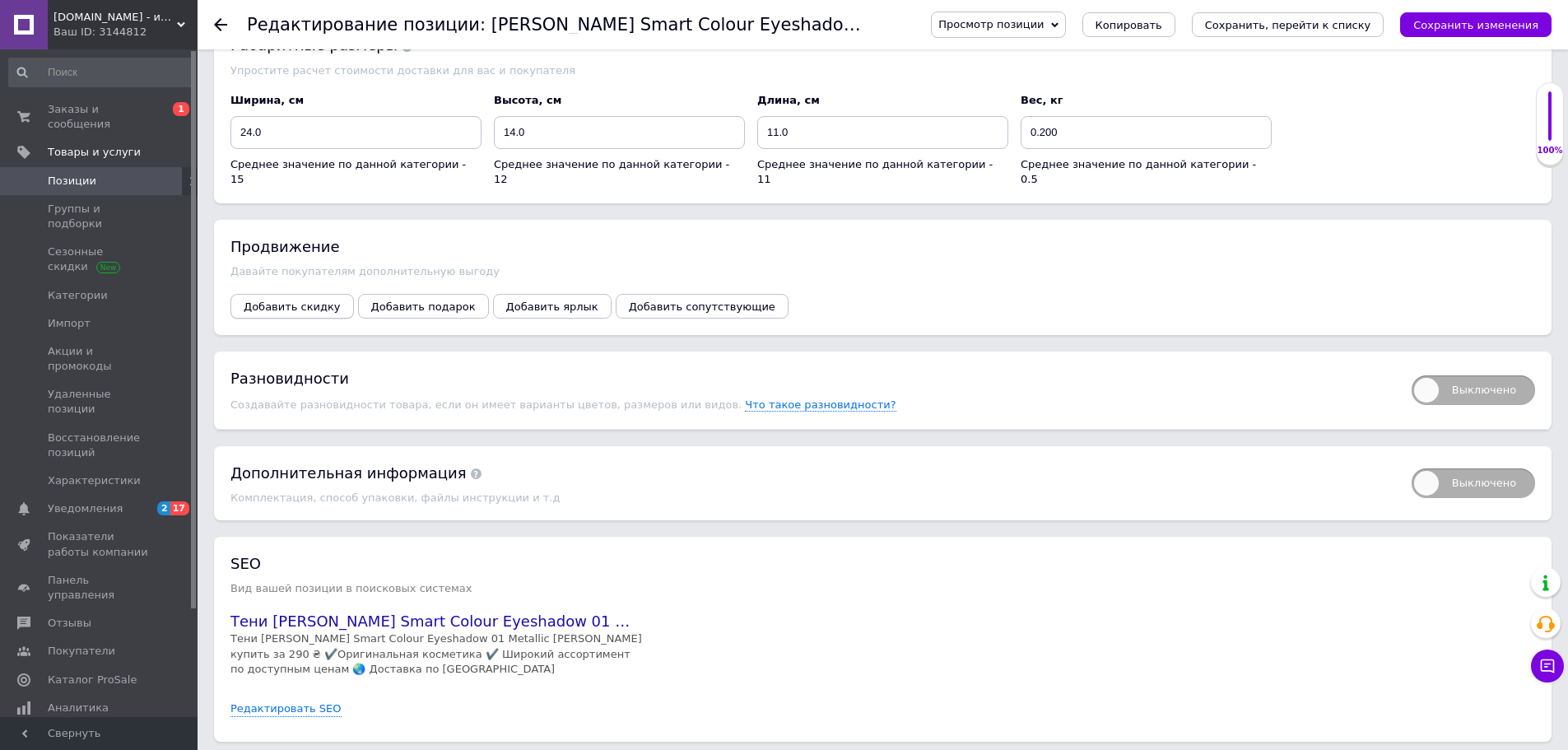
click at [302, 294] on button "Добавить скидку" at bounding box center [293, 306] width 124 height 24
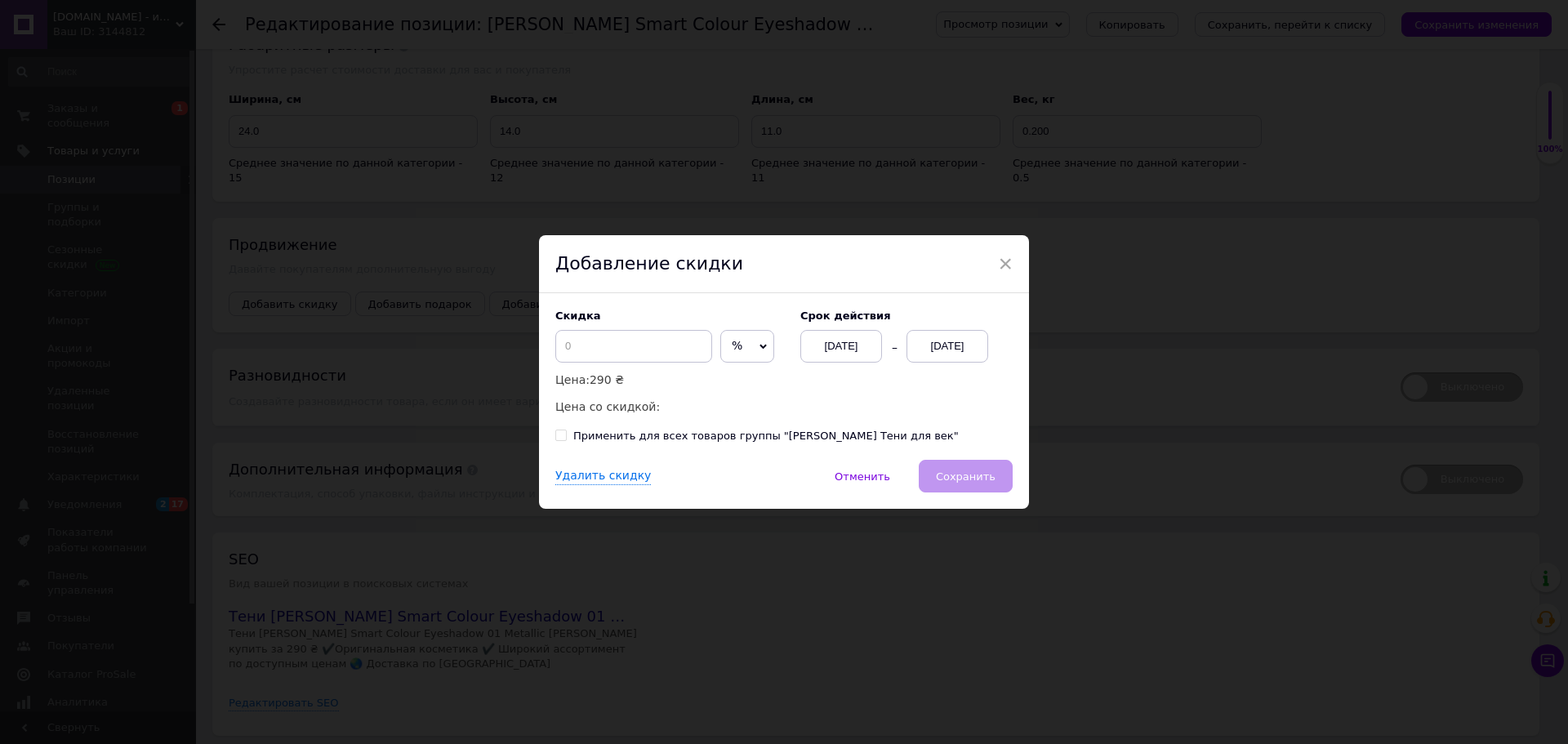
click at [720, 352] on span "%" at bounding box center [747, 347] width 54 height 33
click at [743, 382] on li "₴" at bounding box center [747, 380] width 52 height 22
click at [615, 349] on input at bounding box center [633, 347] width 156 height 33
type input "40"
click at [971, 351] on div "[DATE]" at bounding box center [947, 347] width 81 height 33
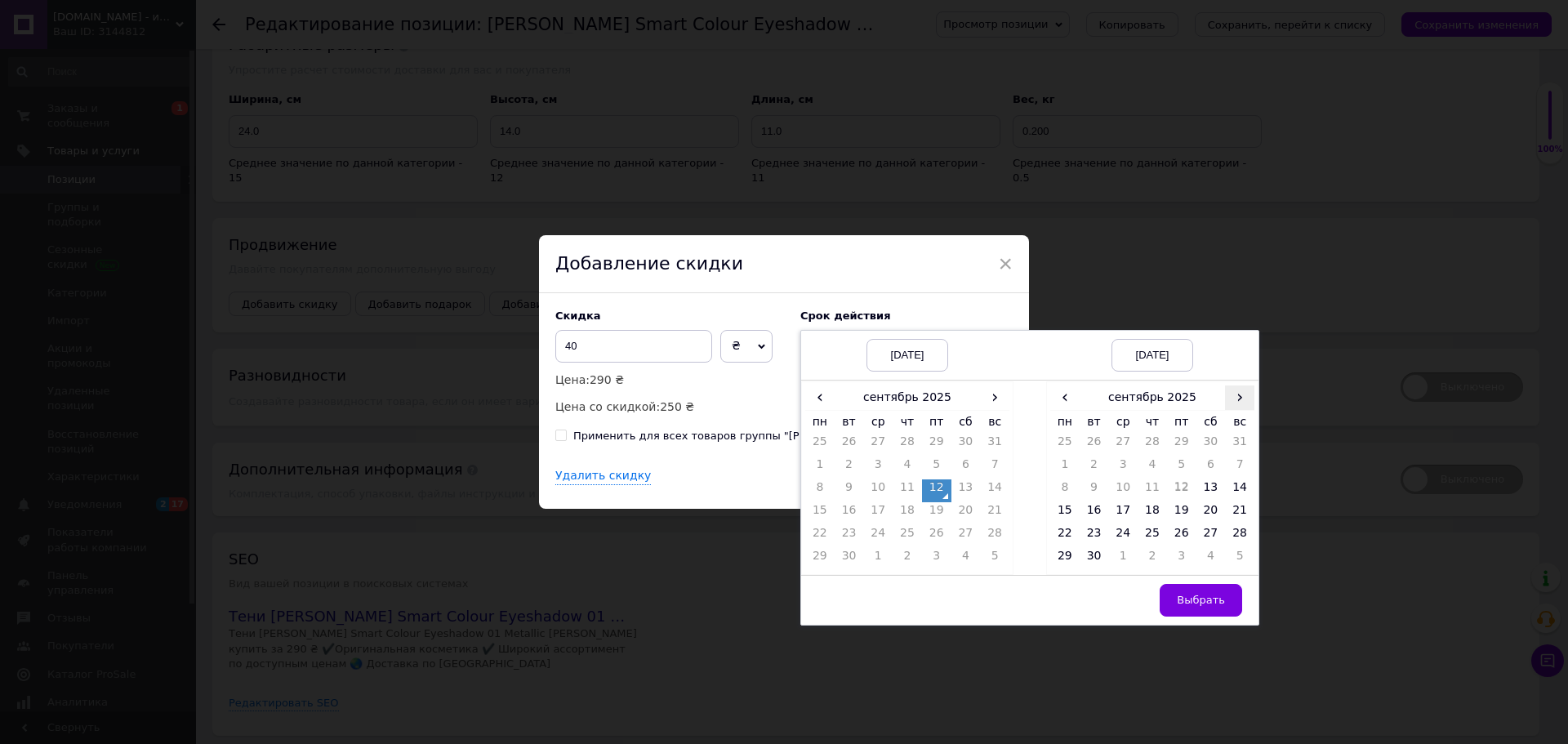
click at [1241, 394] on span "›" at bounding box center [1240, 397] width 29 height 23
click at [1063, 540] on td "27" at bounding box center [1065, 537] width 29 height 22
click at [1177, 600] on button "Выбрать" at bounding box center [1201, 601] width 82 height 33
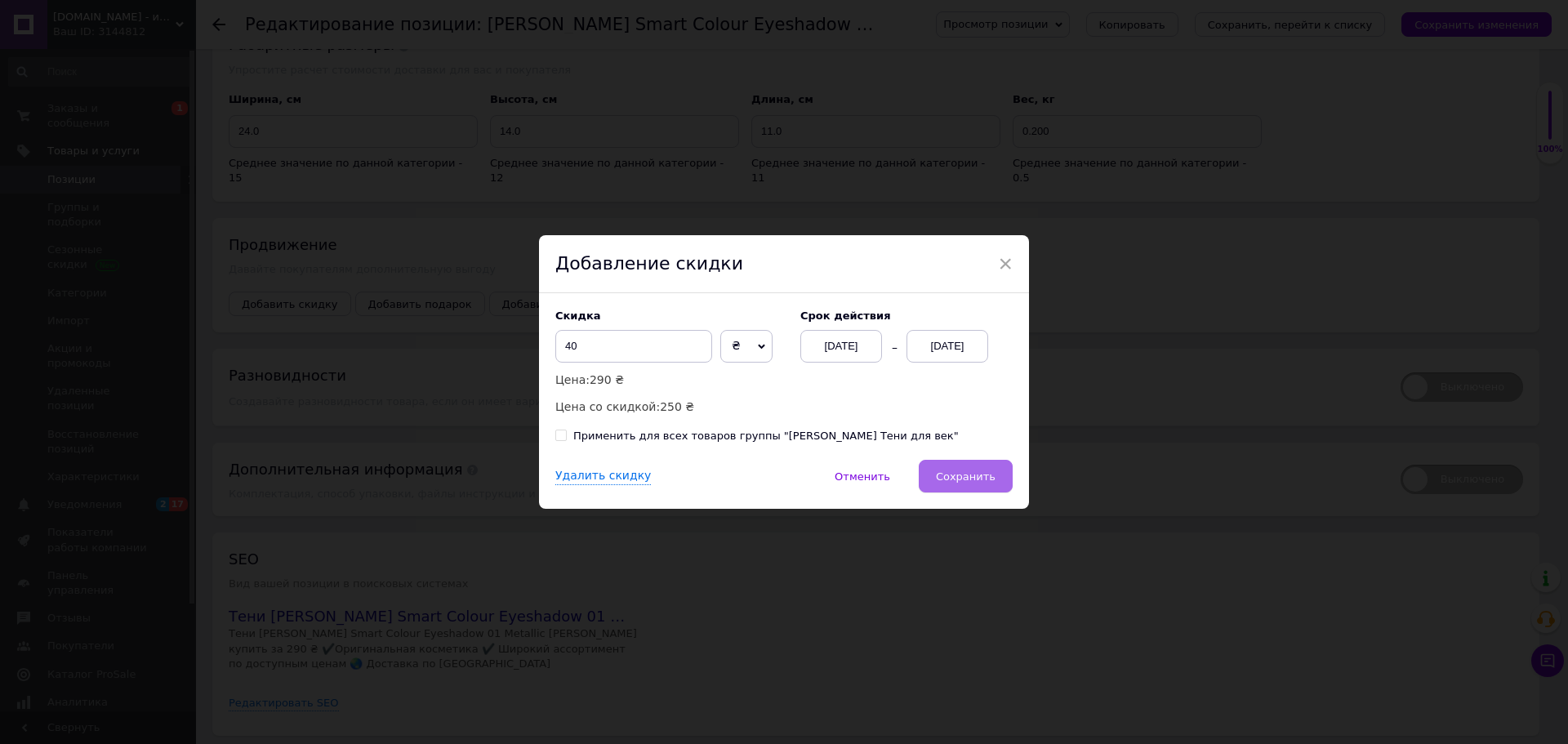
click at [925, 482] on button "Сохранить" at bounding box center [966, 476] width 94 height 33
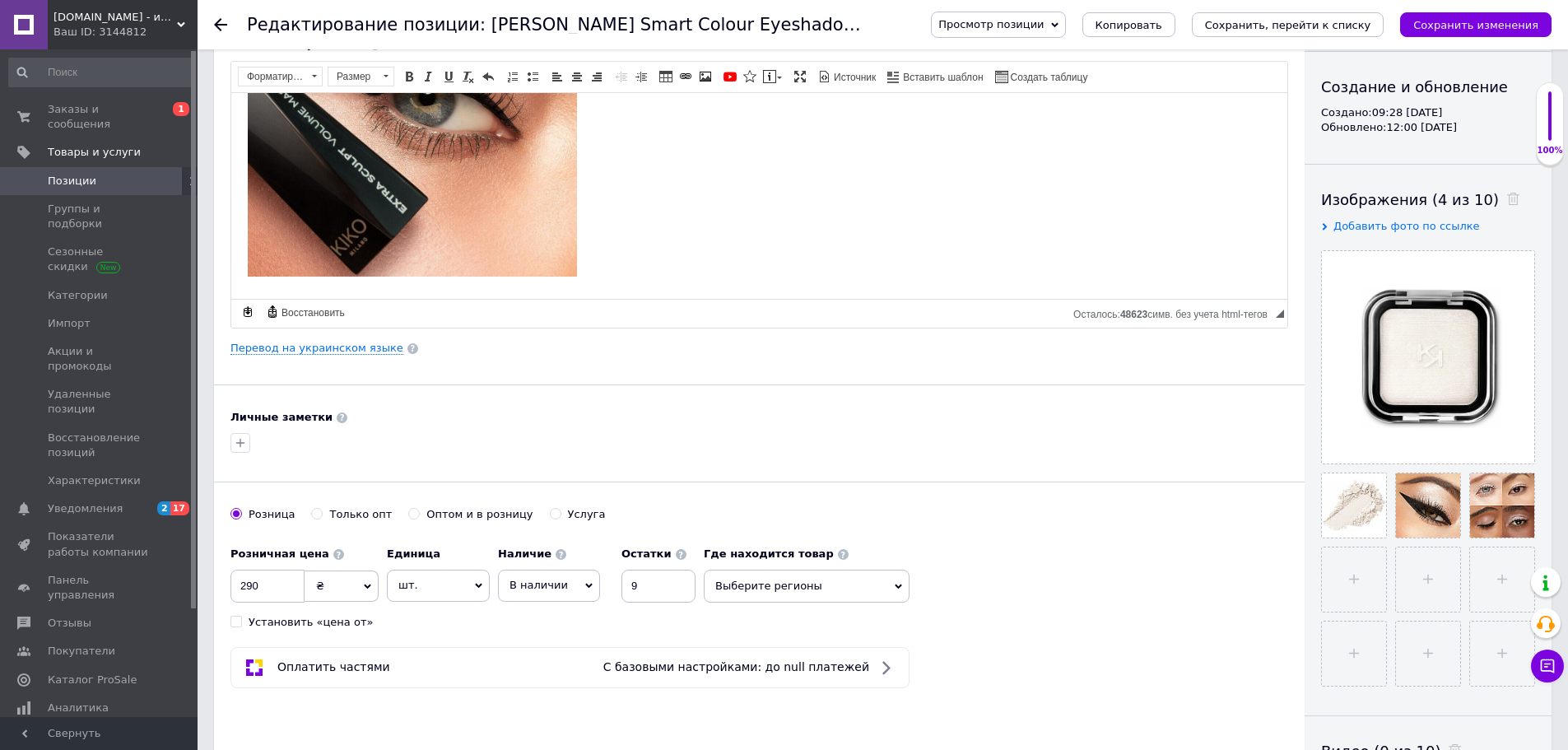
scroll to position [171, 0]
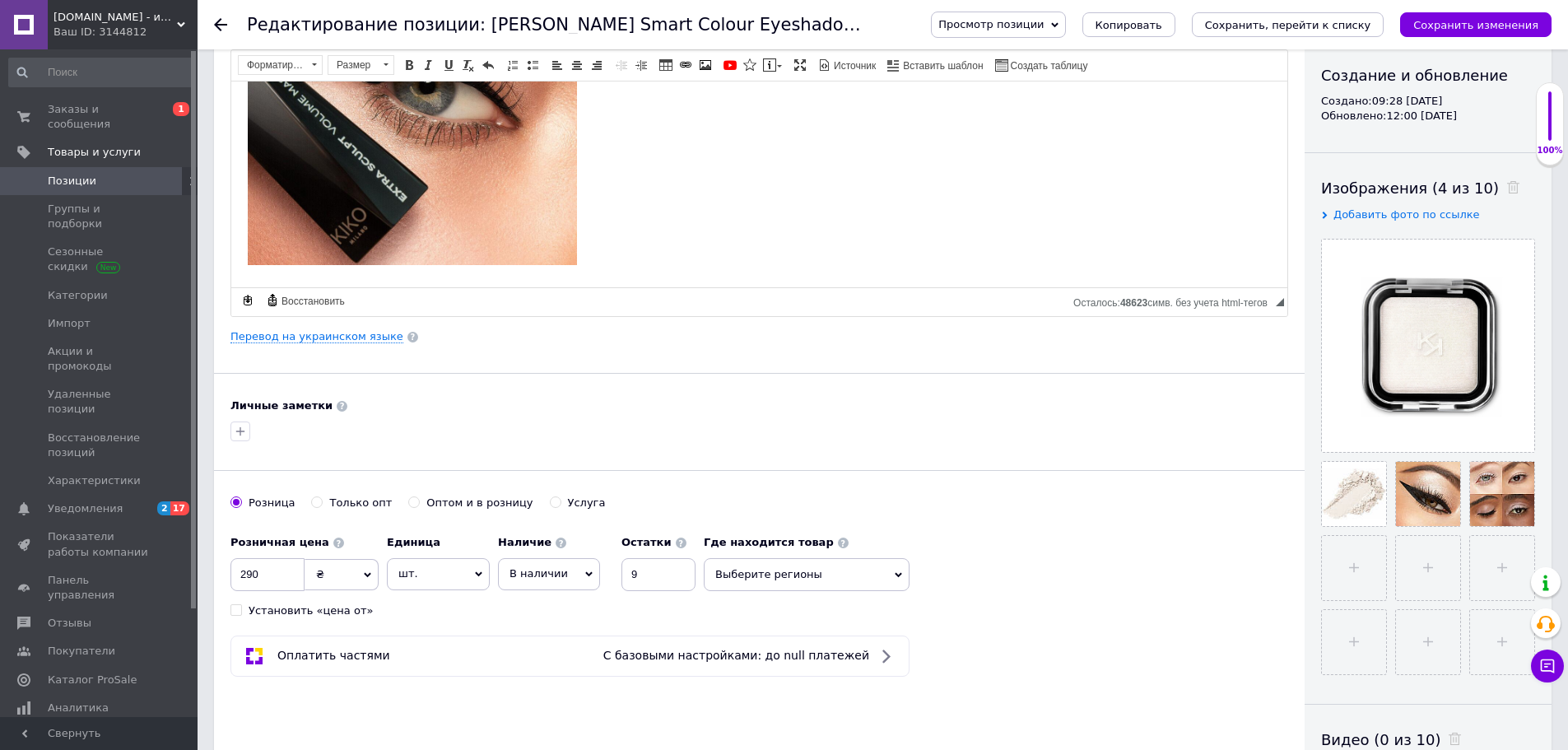
drag, startPoint x: 1573, startPoint y: 591, endPoint x: 1005, endPoint y: 142, distance: 724.0
click at [1462, 27] on icon "Сохранить изменения" at bounding box center [1476, 25] width 125 height 12
click at [55, 201] on span "Группы и подборки" at bounding box center [100, 216] width 105 height 30
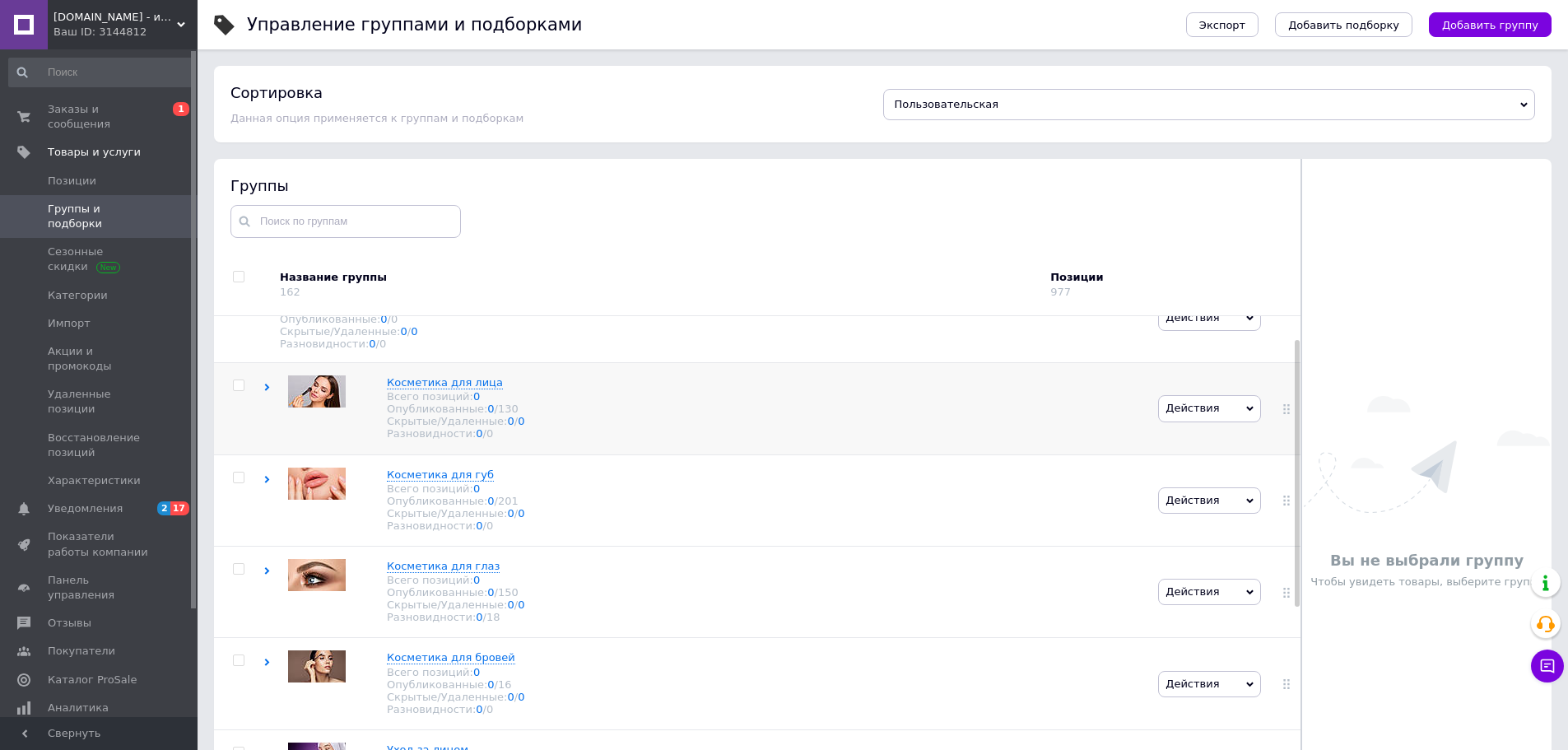
scroll to position [82, 0]
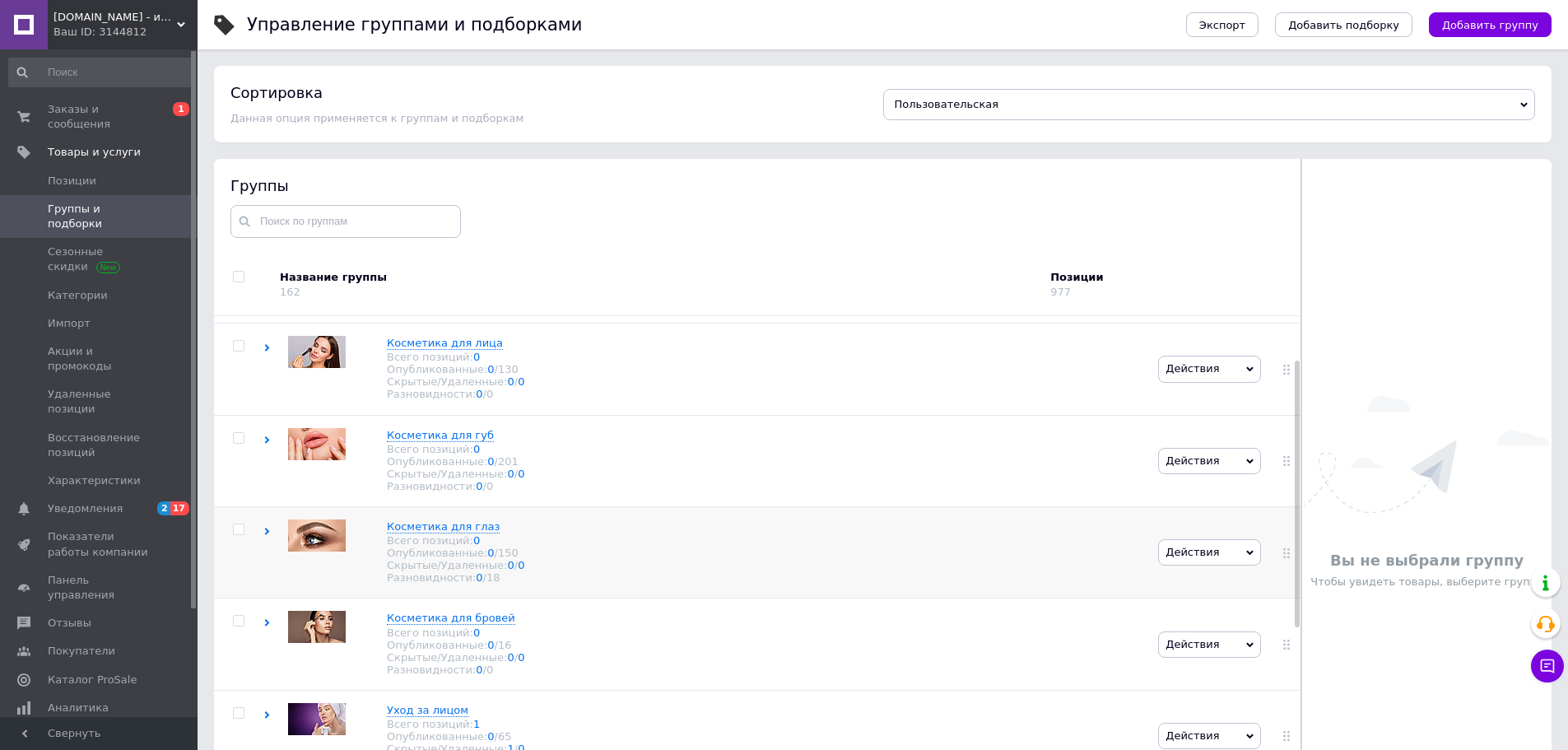
click at [264, 535] on icon at bounding box center [267, 531] width 8 height 8
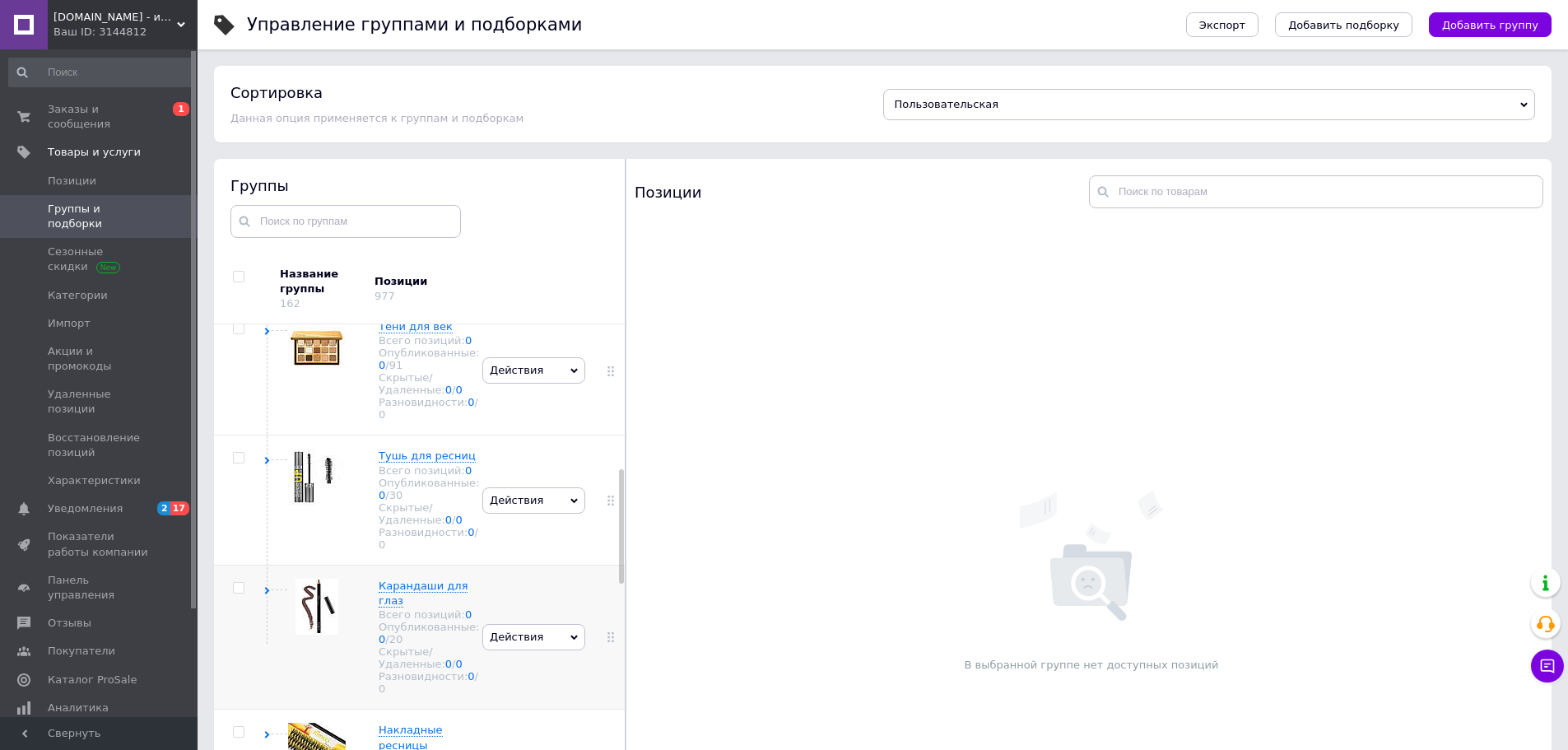
scroll to position [494, 0]
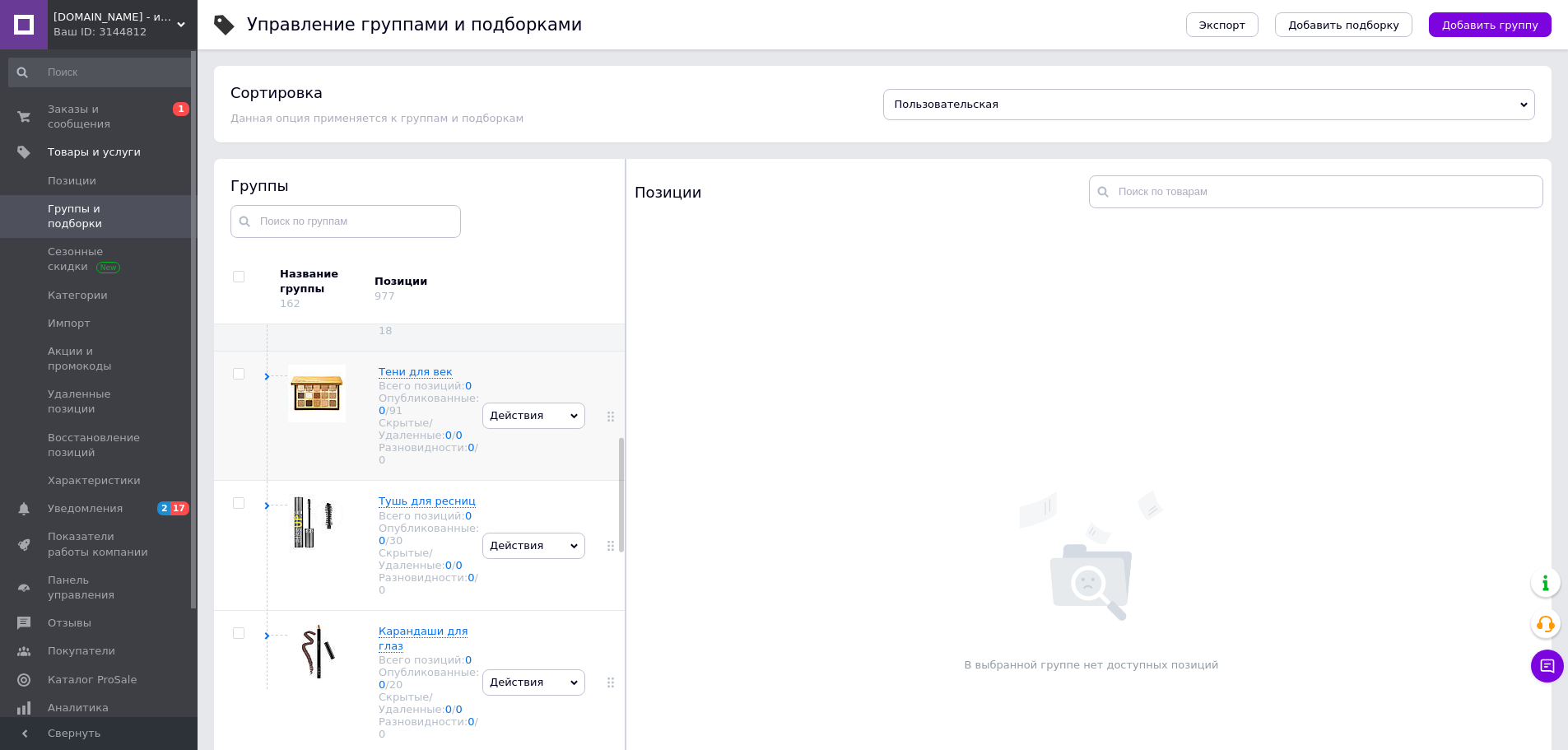
click at [267, 381] on use at bounding box center [267, 376] width 5 height 8
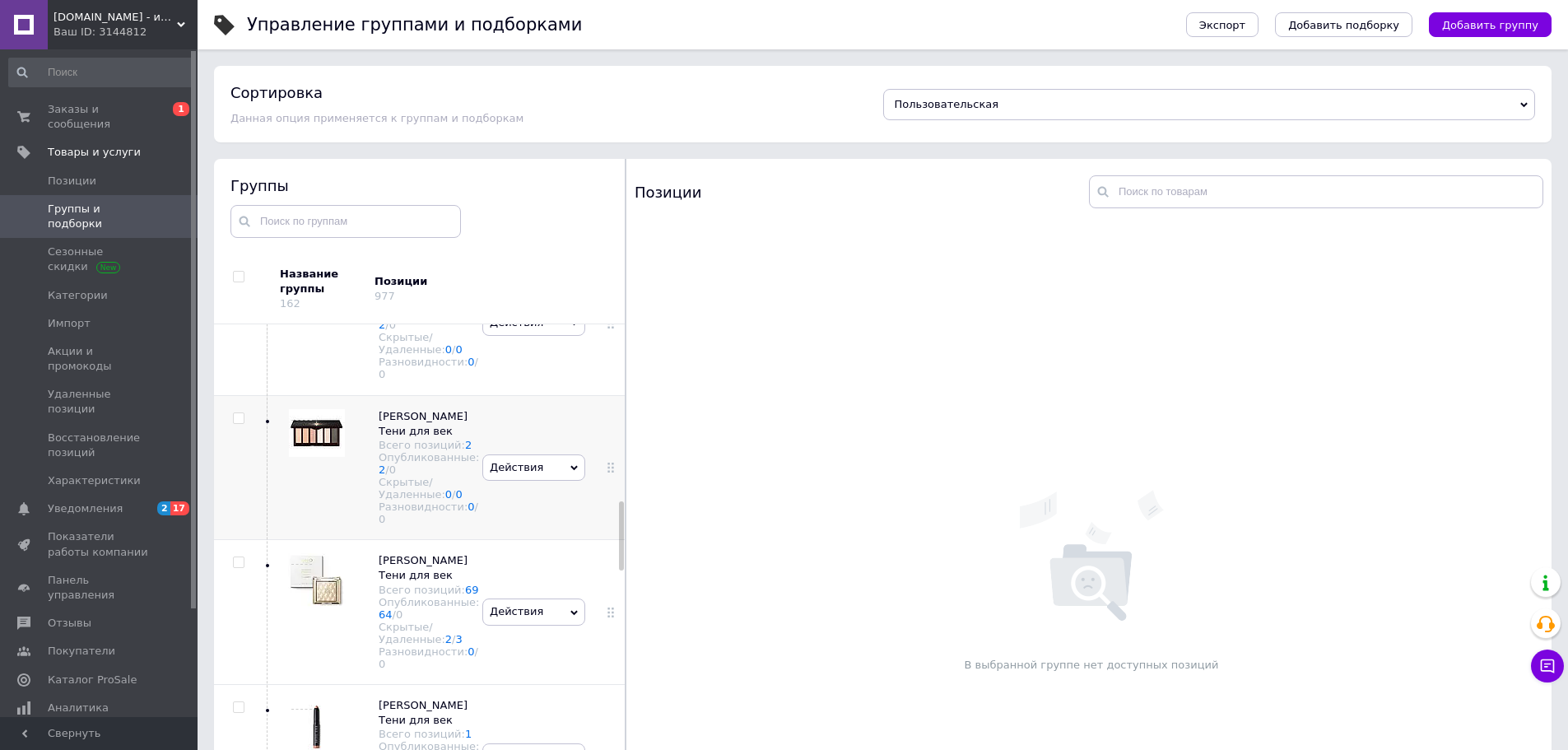
scroll to position [1317, 0]
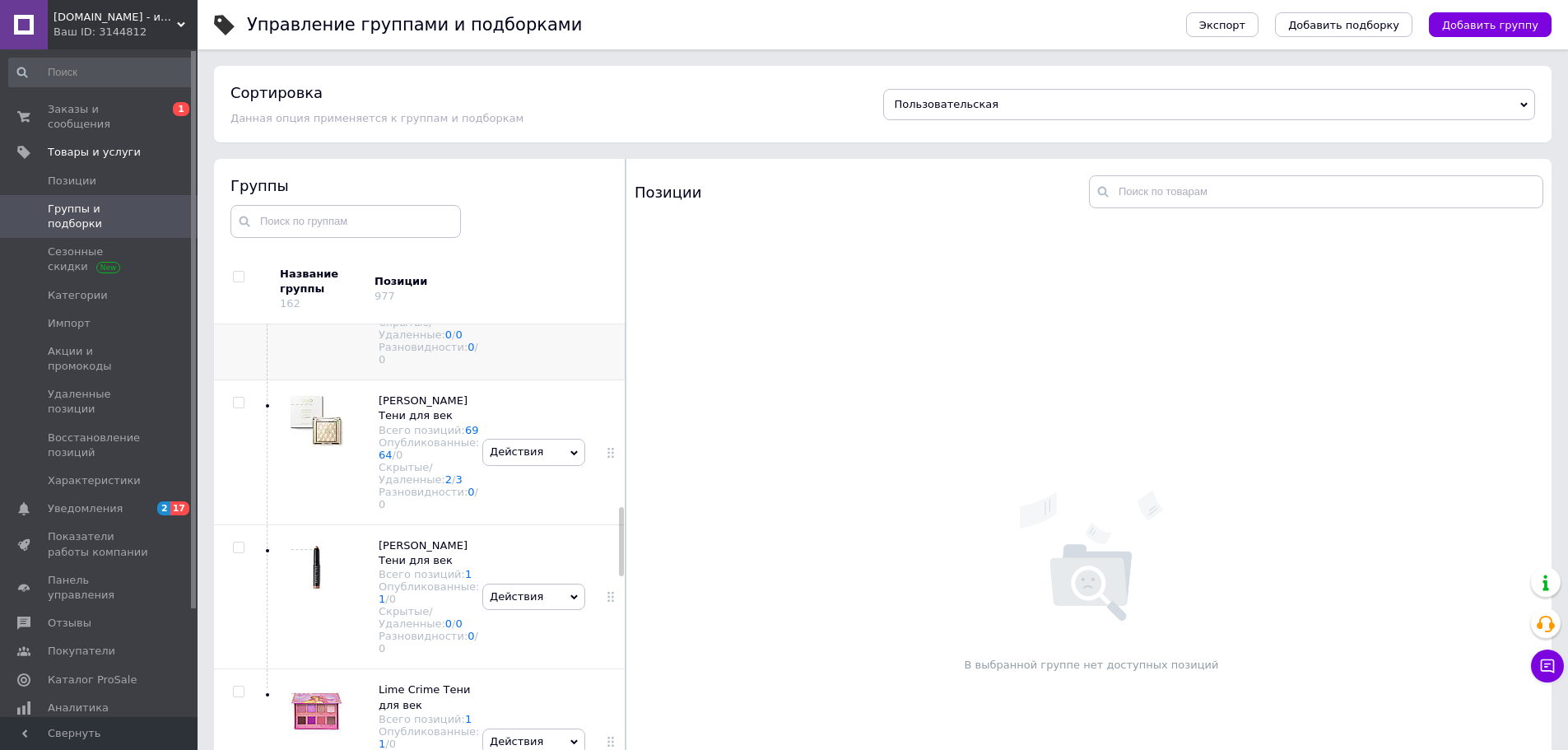
click at [334, 512] on div at bounding box center [313, 453] width 66 height 118
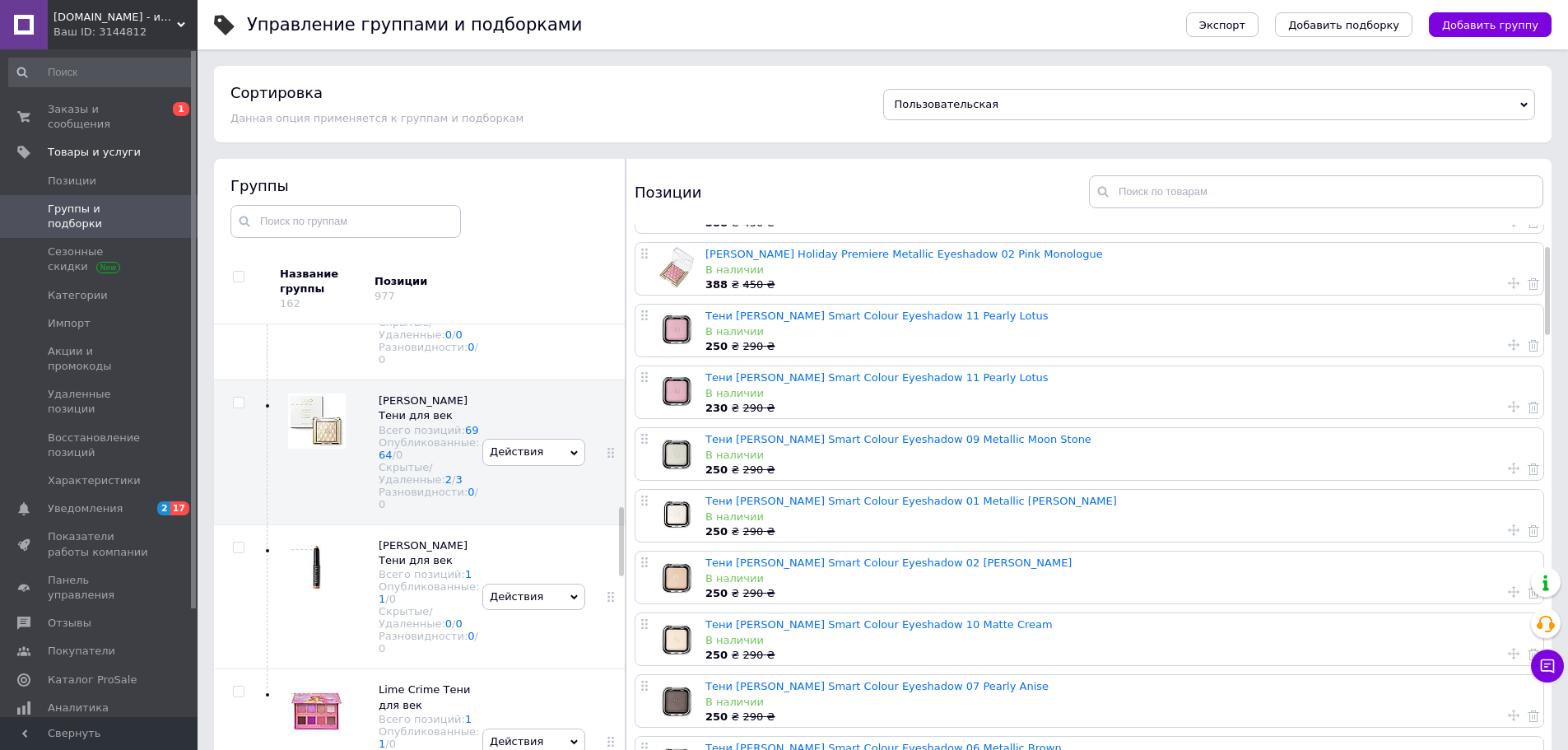
scroll to position [82, 0]
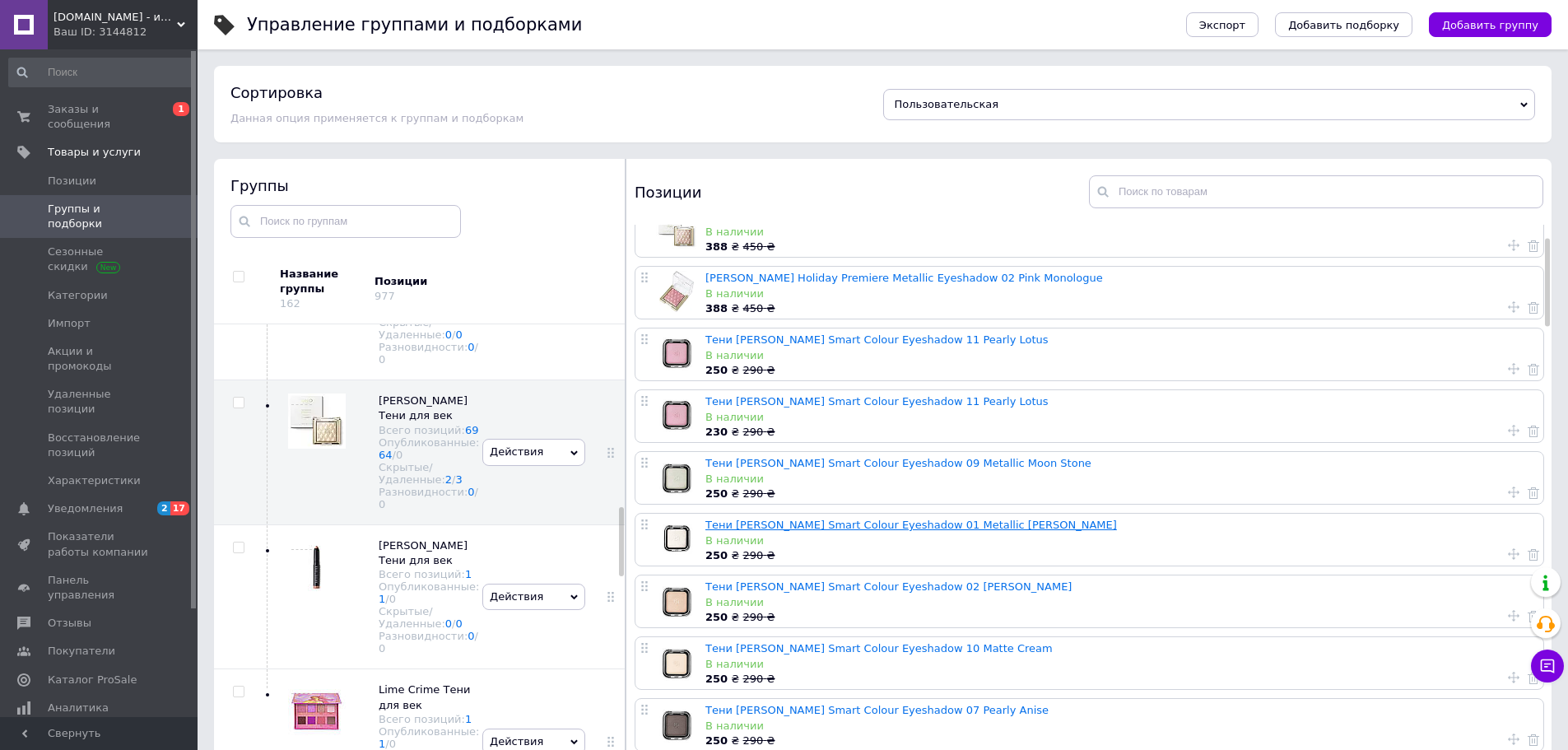
click at [778, 525] on link "Тени [PERSON_NAME] Smart Colour Eyeshadow 01 Metallic [PERSON_NAME]" at bounding box center [911, 524] width 411 height 12
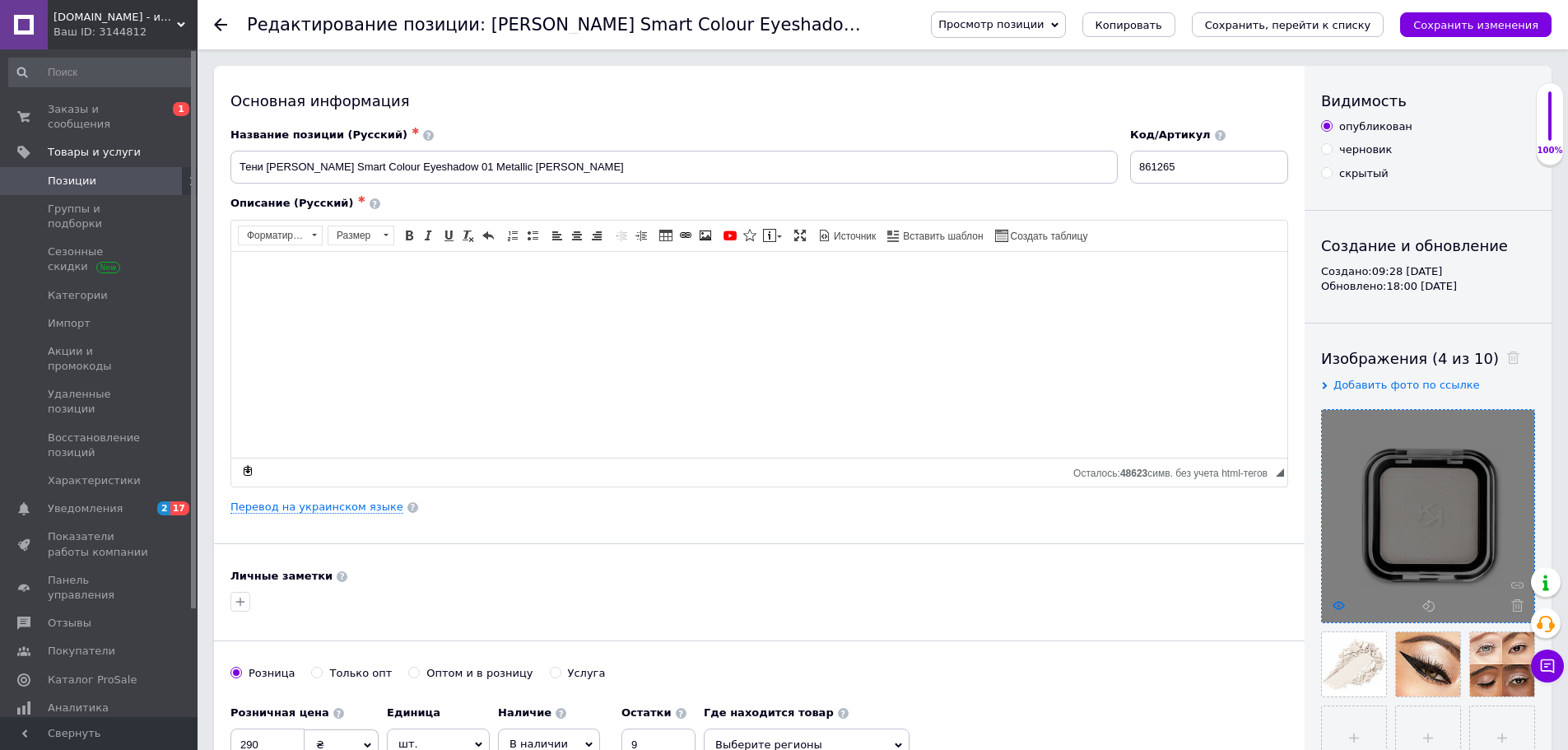
click at [1336, 606] on icon at bounding box center [1339, 605] width 12 height 12
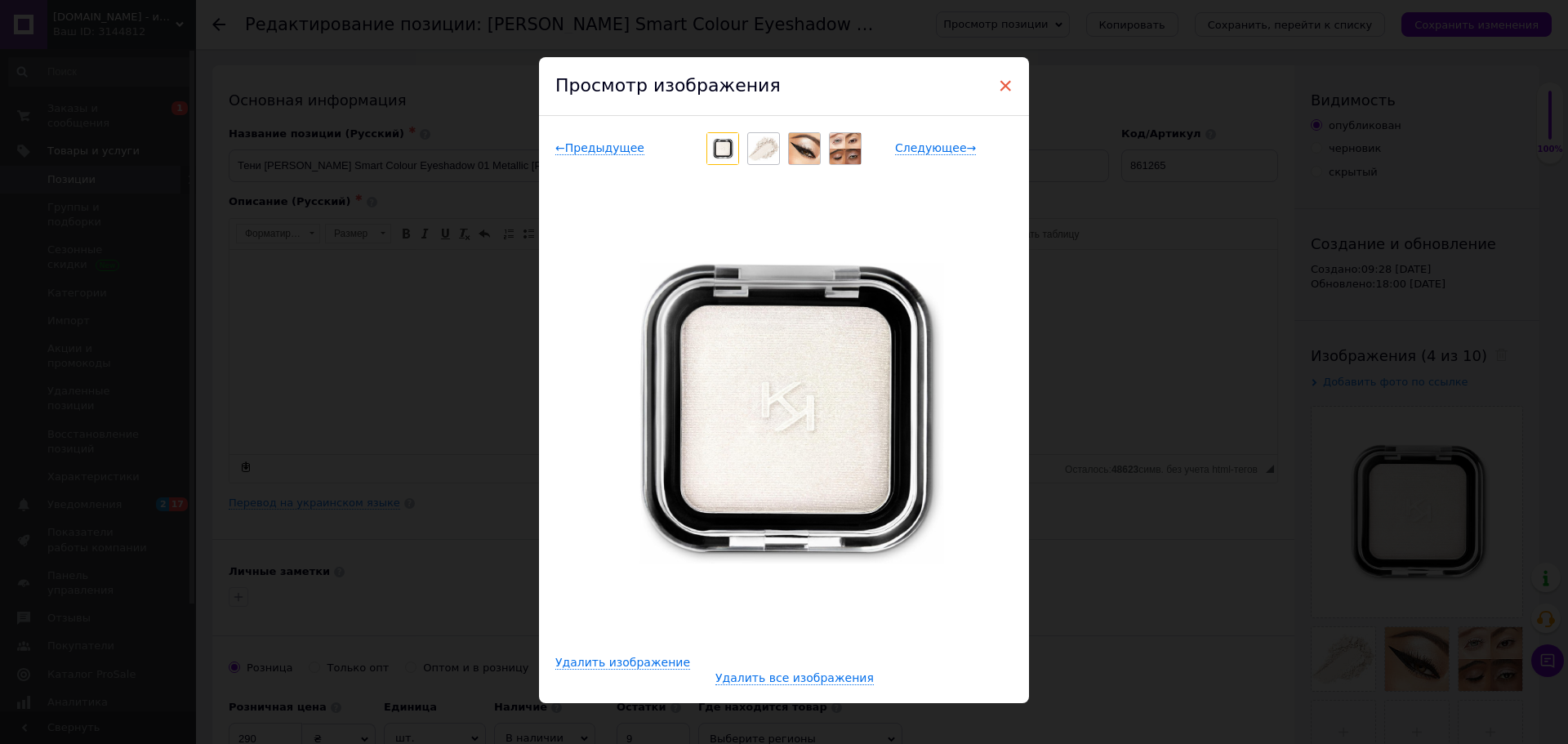
click at [1004, 91] on span "×" at bounding box center [1005, 86] width 15 height 28
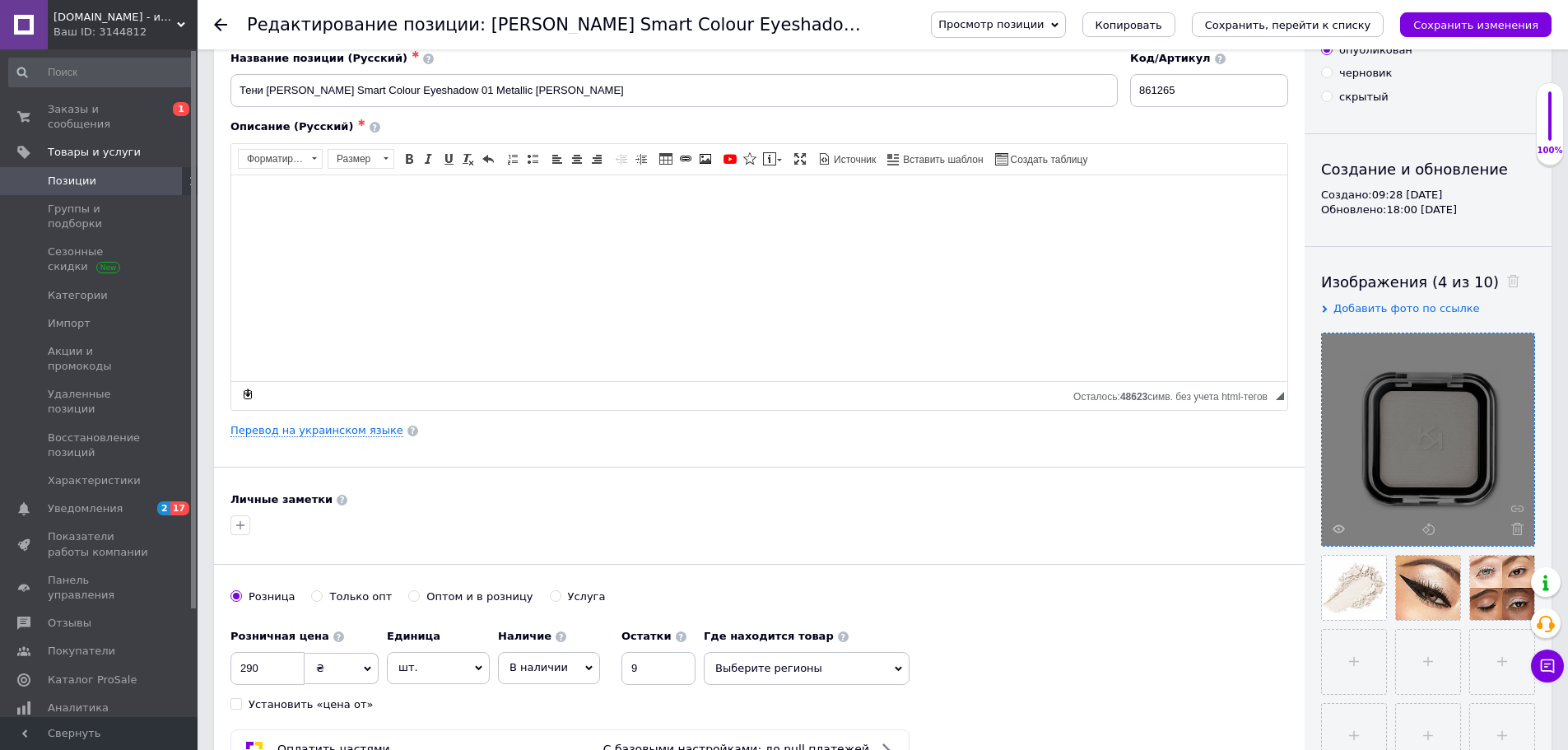
scroll to position [247, 0]
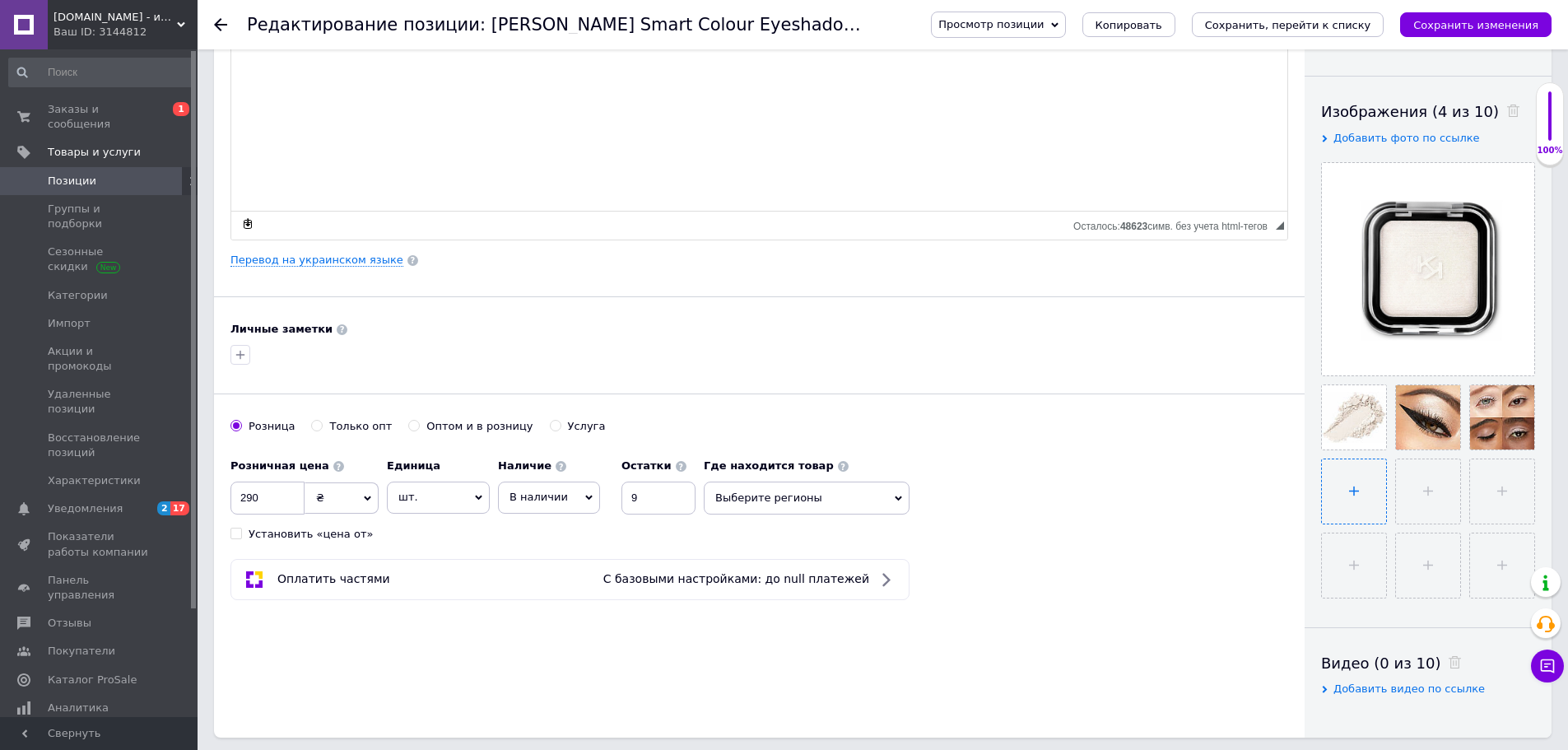
click at [1352, 494] on input "file" at bounding box center [1354, 491] width 64 height 64
type input "C:\fakepath\20250812_164110.jpg"
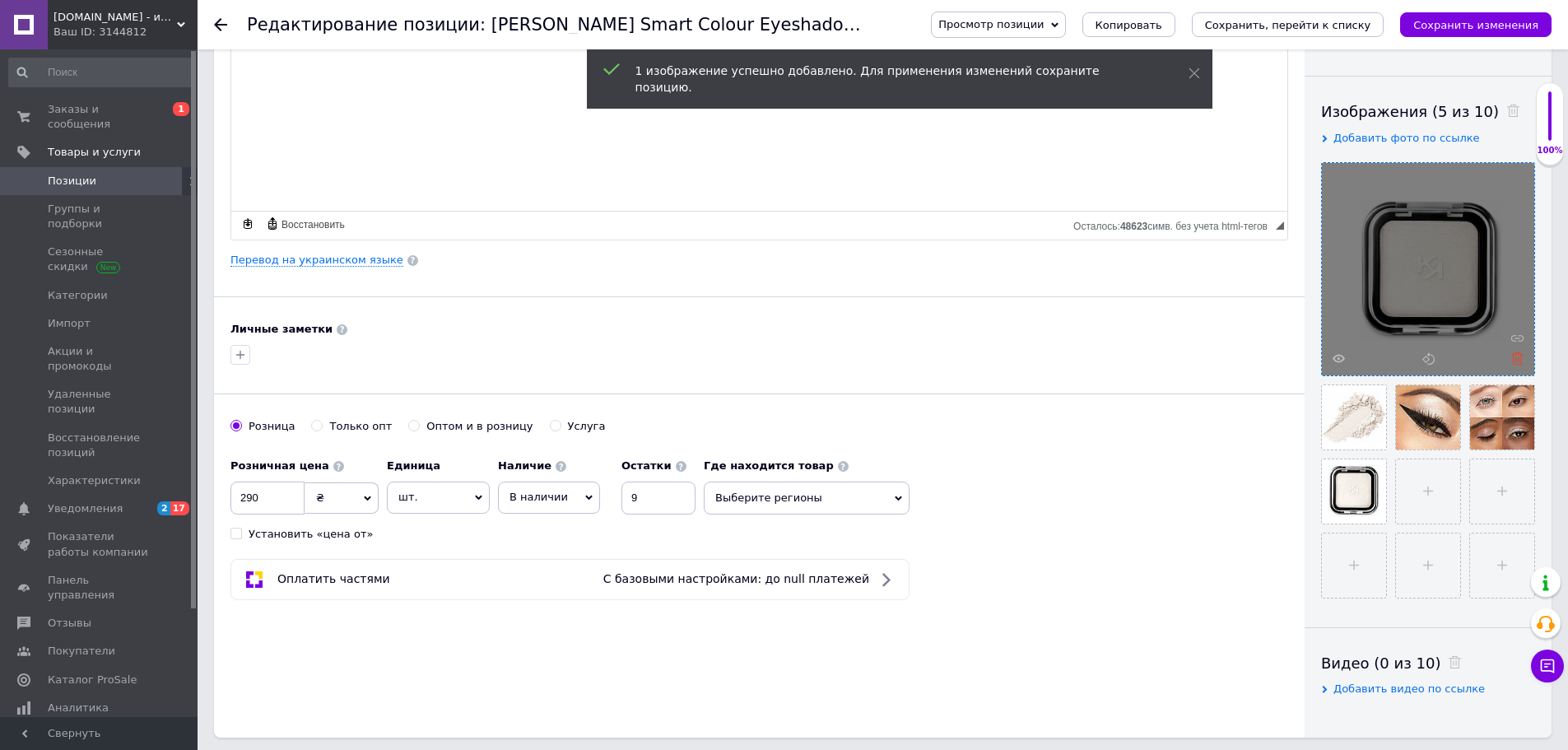
click at [1517, 357] on icon at bounding box center [1517, 358] width 12 height 12
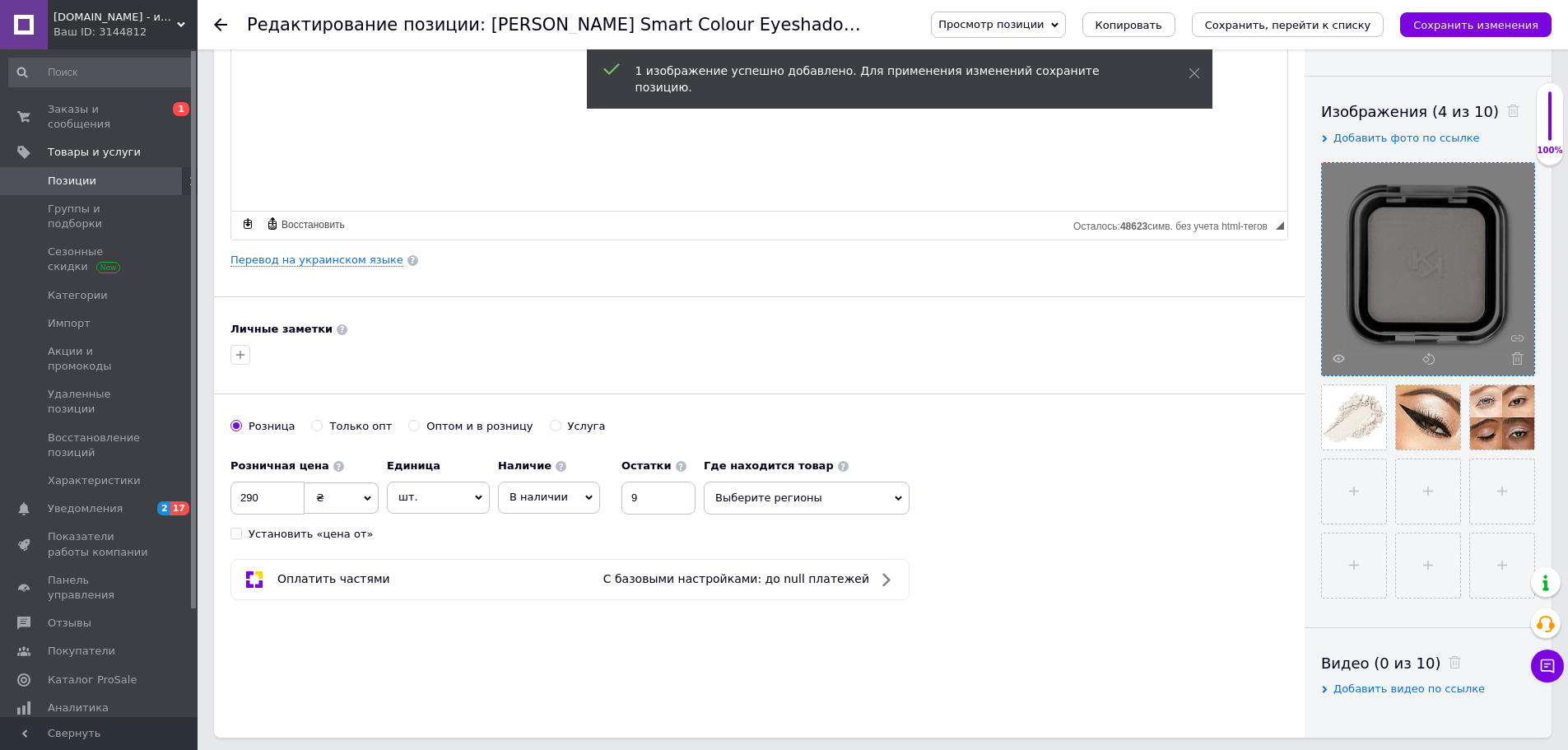
click at [1507, 10] on div "Просмотр позиции Сохранить и посмотреть на сайте Сохранить и посмотреть на порт…" at bounding box center [1225, 24] width 653 height 50
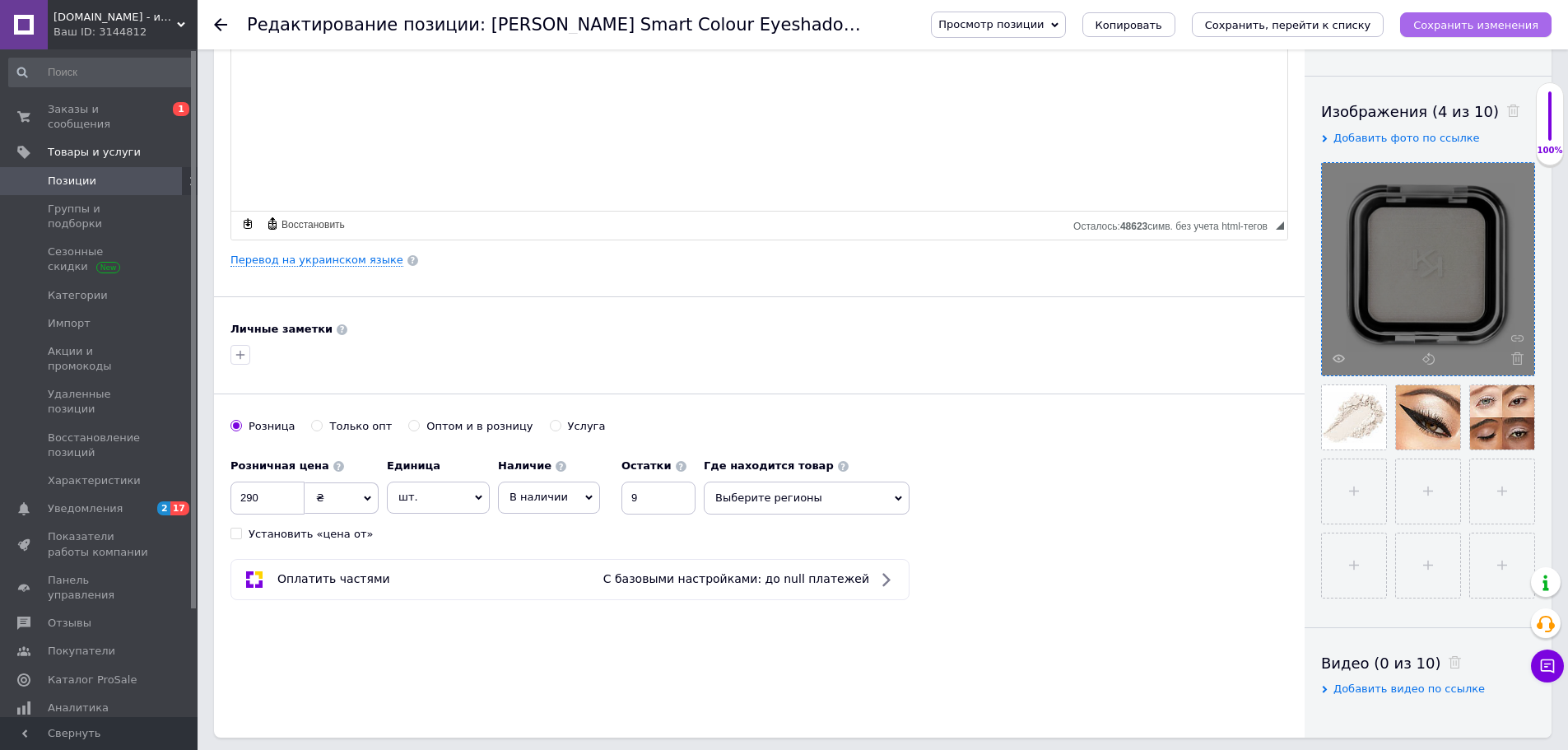
click at [1504, 24] on icon "Сохранить изменения" at bounding box center [1476, 25] width 125 height 12
click at [1354, 482] on input "file" at bounding box center [1354, 491] width 64 height 64
type input "C:\fakepath\20250812_164110.jpg"
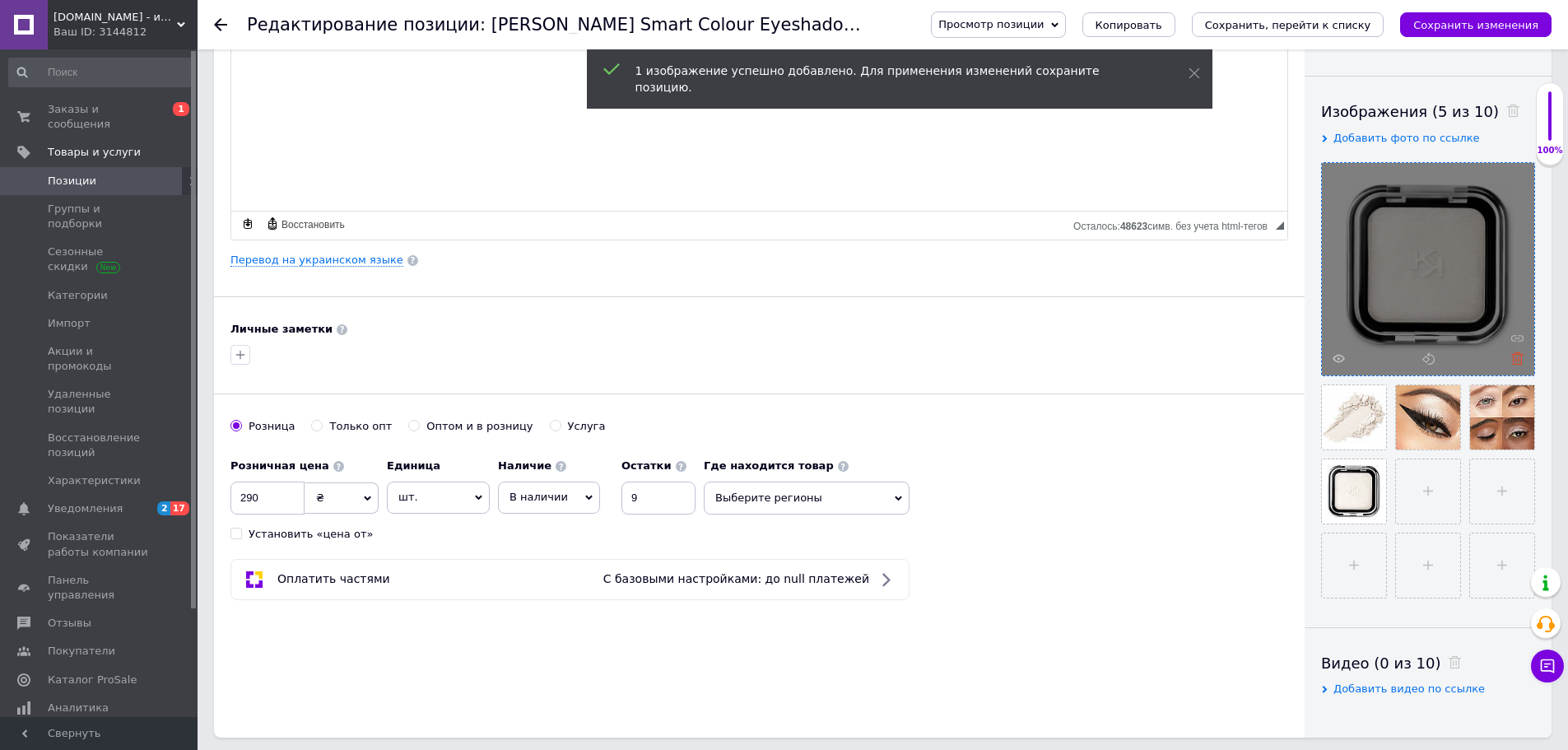
click at [1516, 359] on use at bounding box center [1517, 358] width 12 height 12
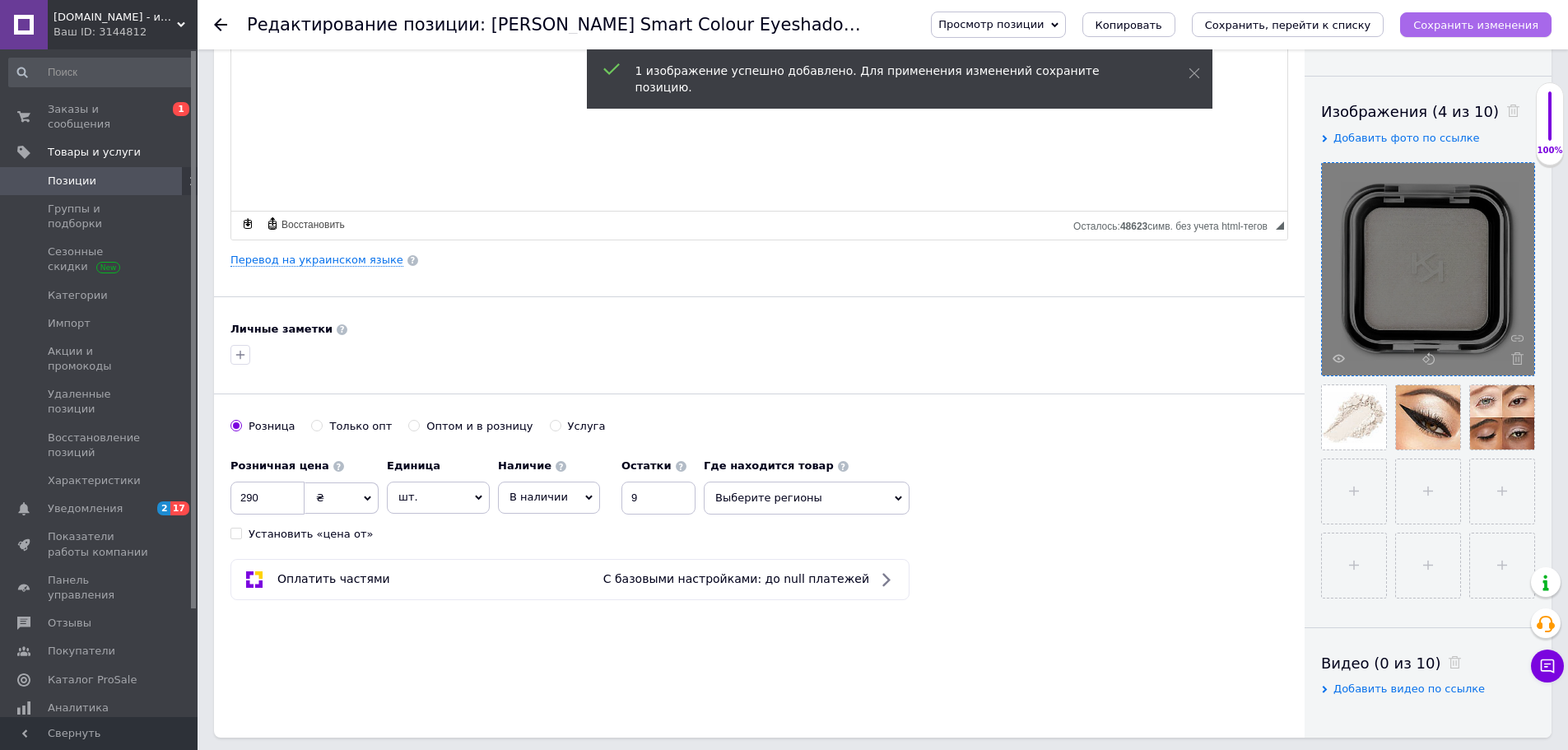
click at [1470, 21] on icon "Сохранить изменения" at bounding box center [1476, 25] width 125 height 12
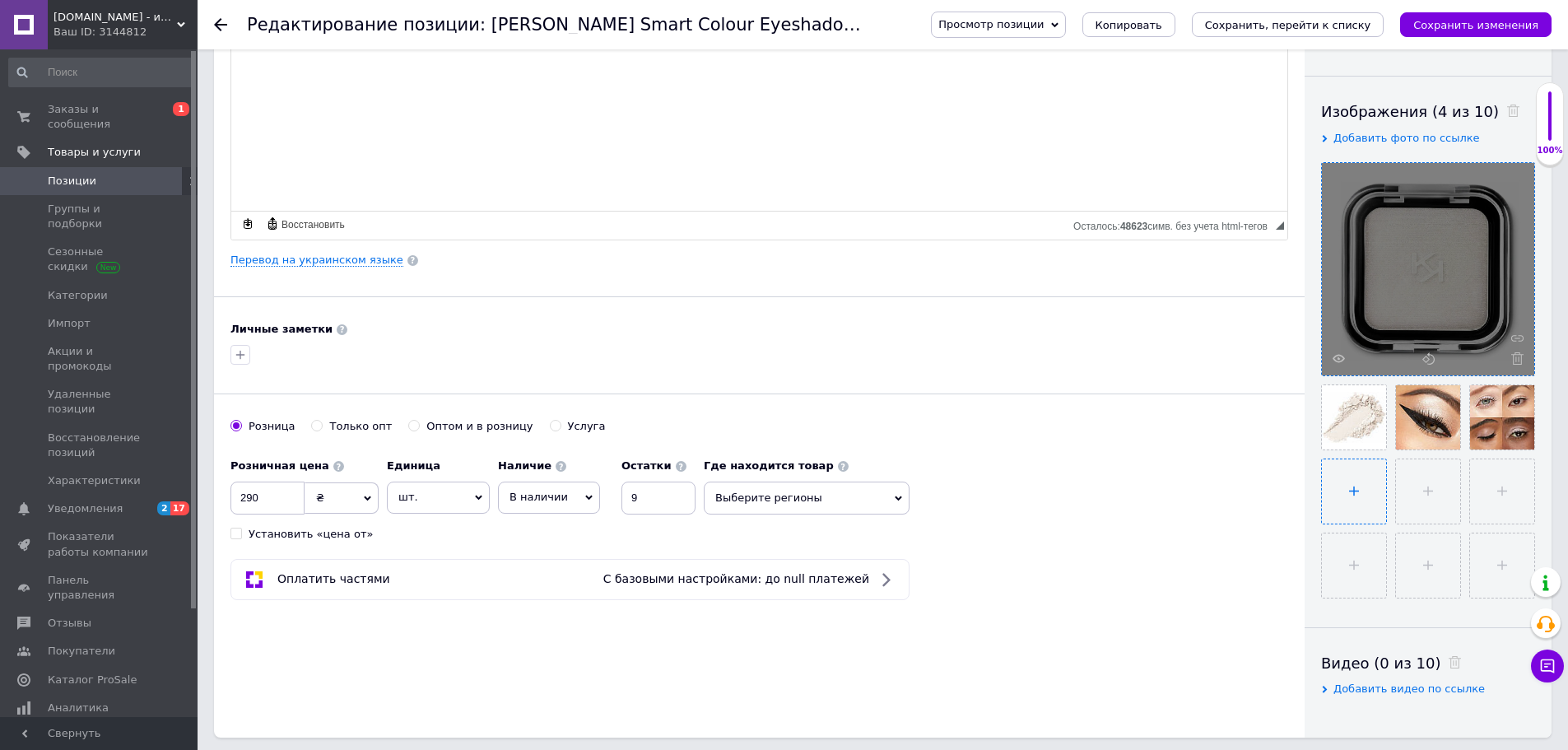
click at [1353, 474] on input "file" at bounding box center [1354, 491] width 64 height 64
type input "C:\fakepath\20250812_164110.jpg"
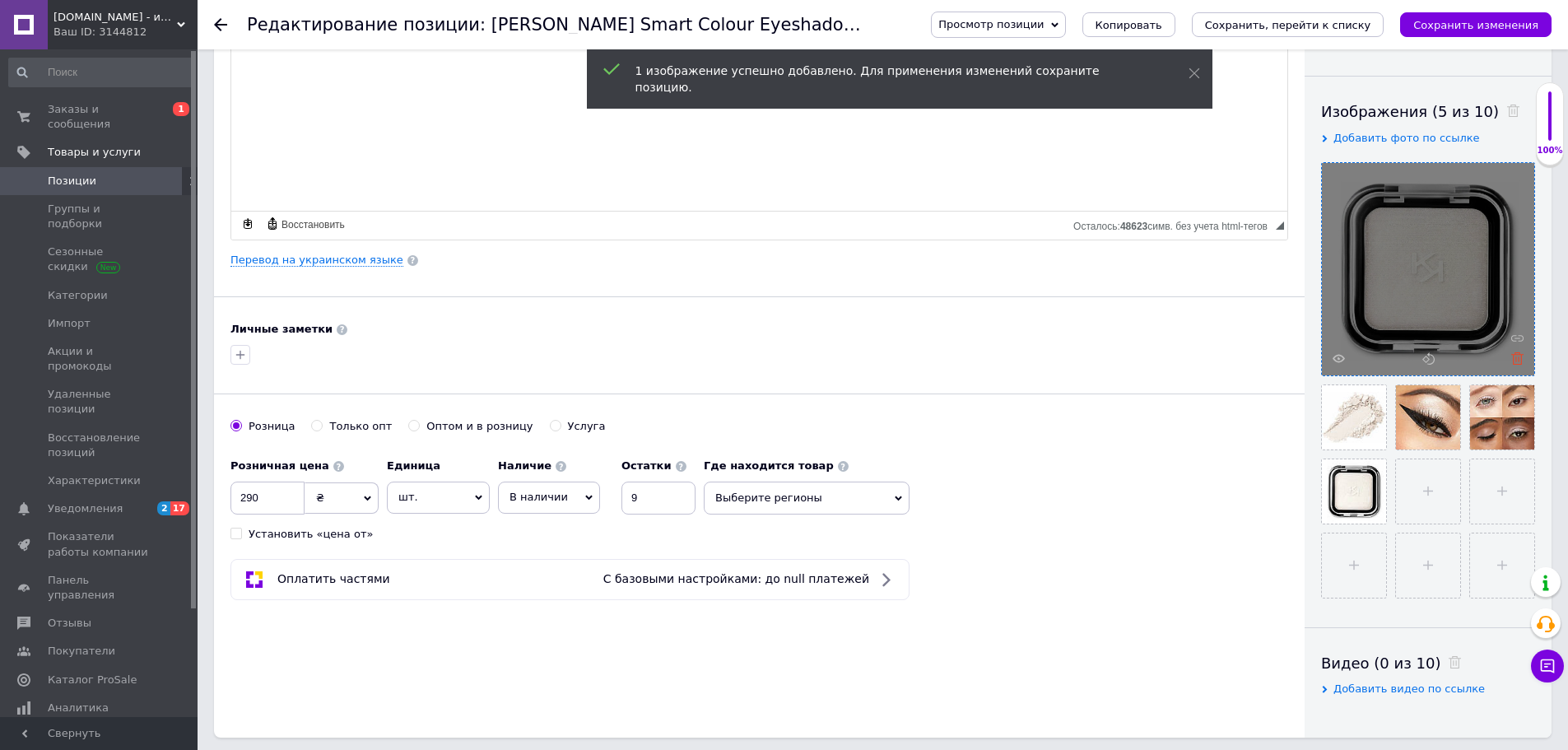
click at [1517, 356] on icon at bounding box center [1517, 358] width 12 height 12
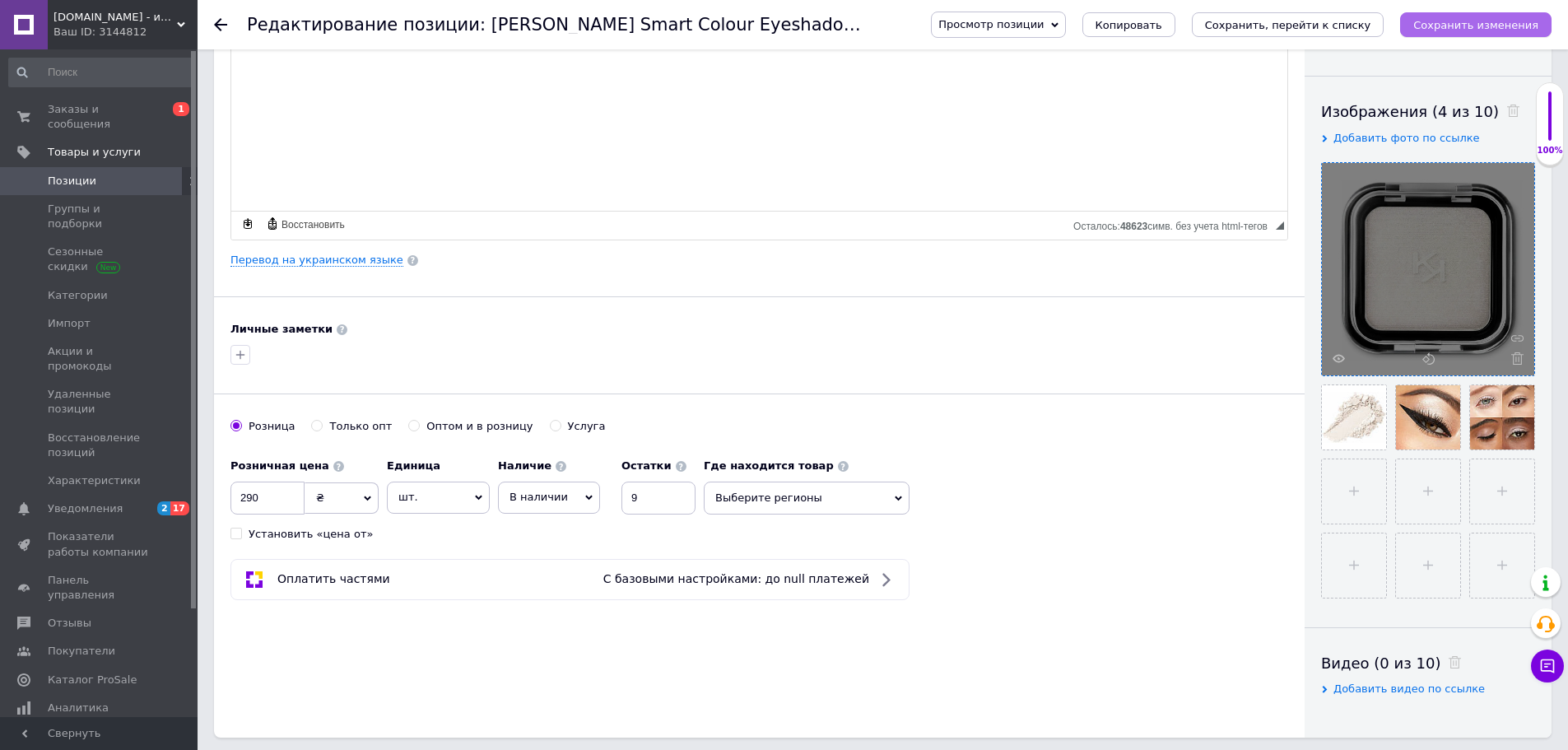
click at [1486, 23] on icon "Сохранить изменения" at bounding box center [1476, 25] width 125 height 12
